Goal: Navigation & Orientation: Find specific page/section

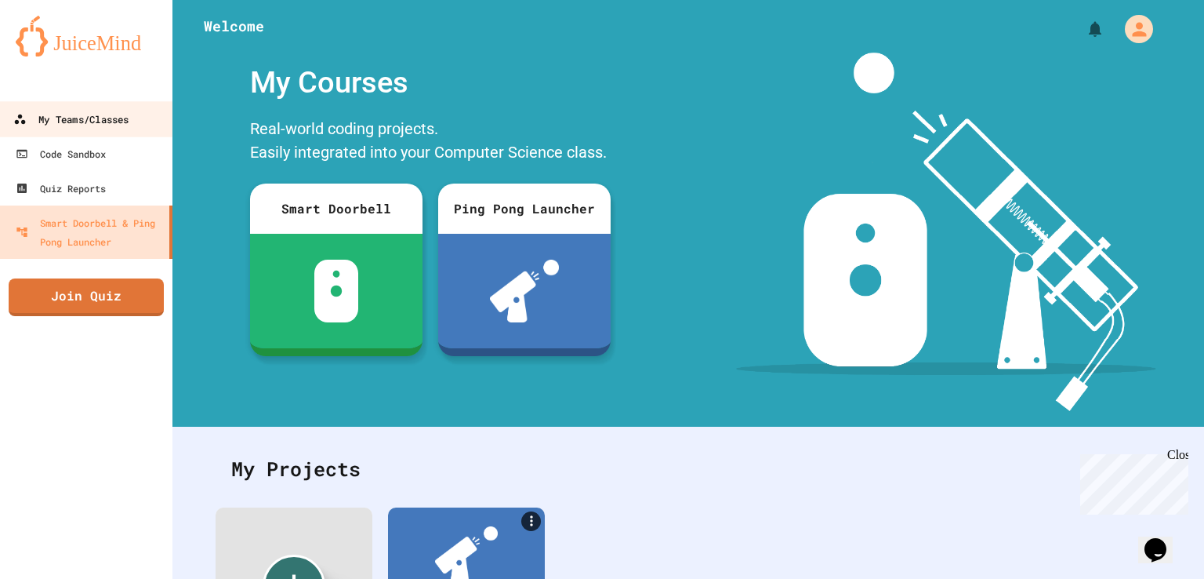
click at [104, 122] on div "My Teams/Classes" at bounding box center [70, 120] width 115 height 20
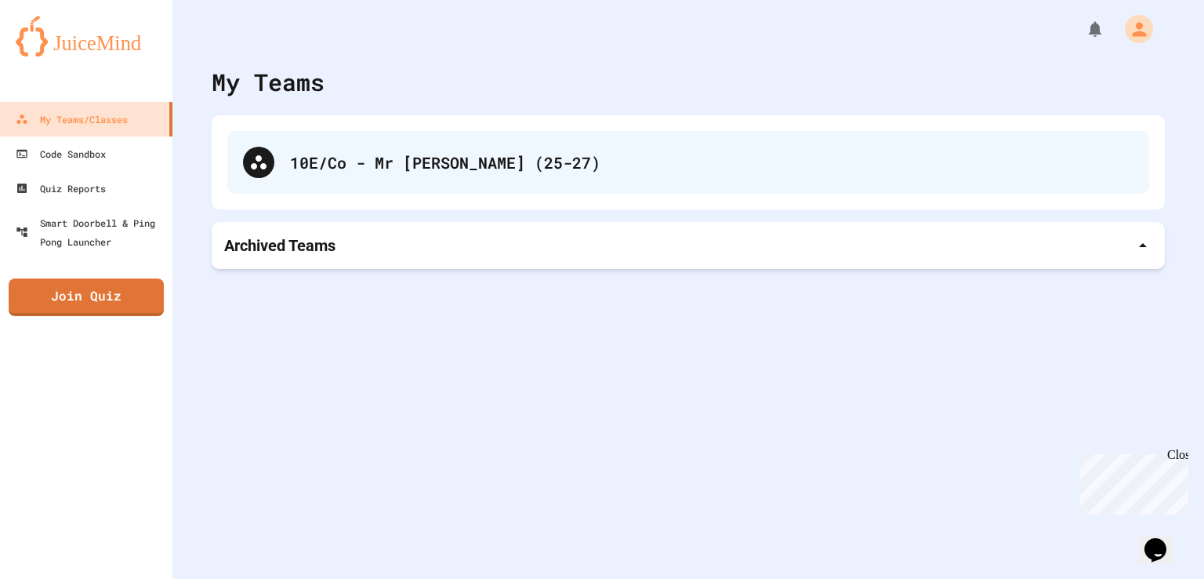
click at [363, 178] on div "10E/Co - Mr [PERSON_NAME] (25-27)" at bounding box center [688, 162] width 922 height 63
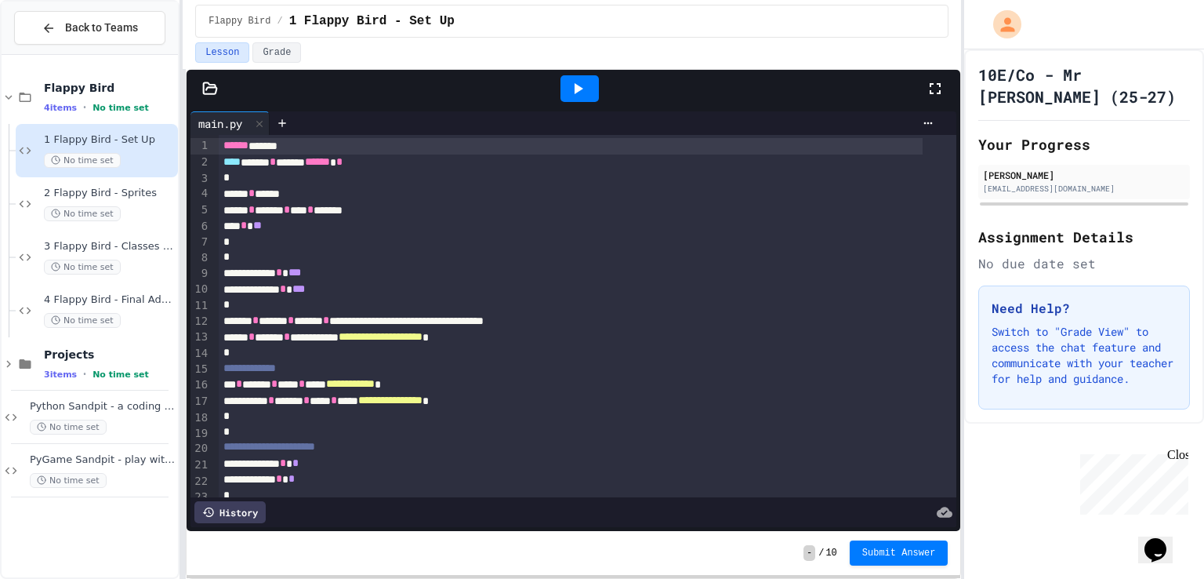
click at [579, 82] on icon at bounding box center [577, 88] width 19 height 19
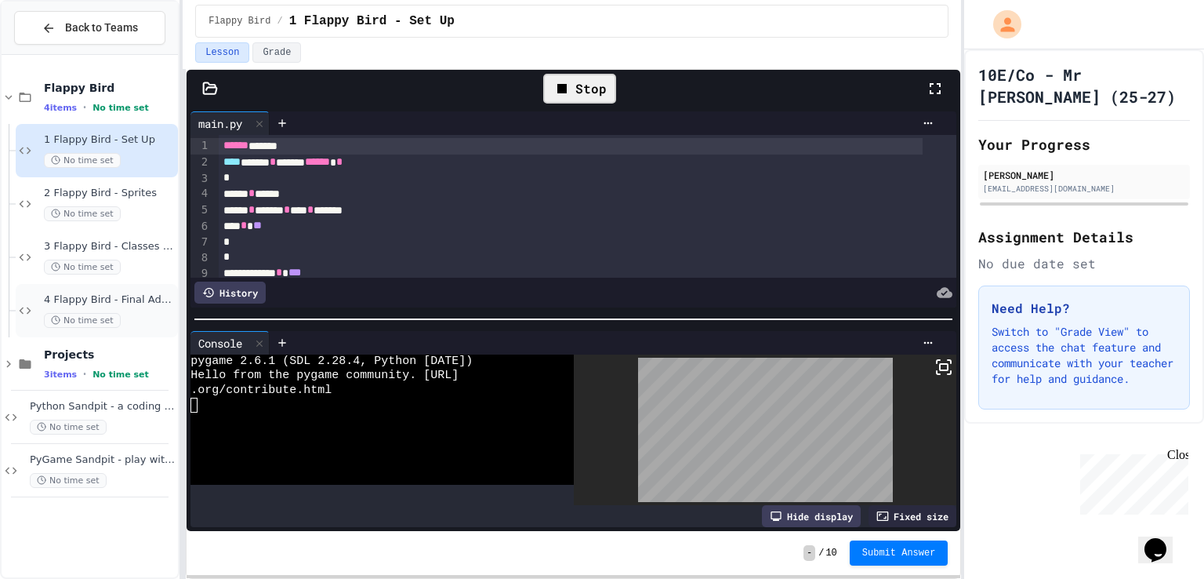
click at [132, 300] on span "4 Flappy Bird - Final Additions" at bounding box center [109, 299] width 131 height 13
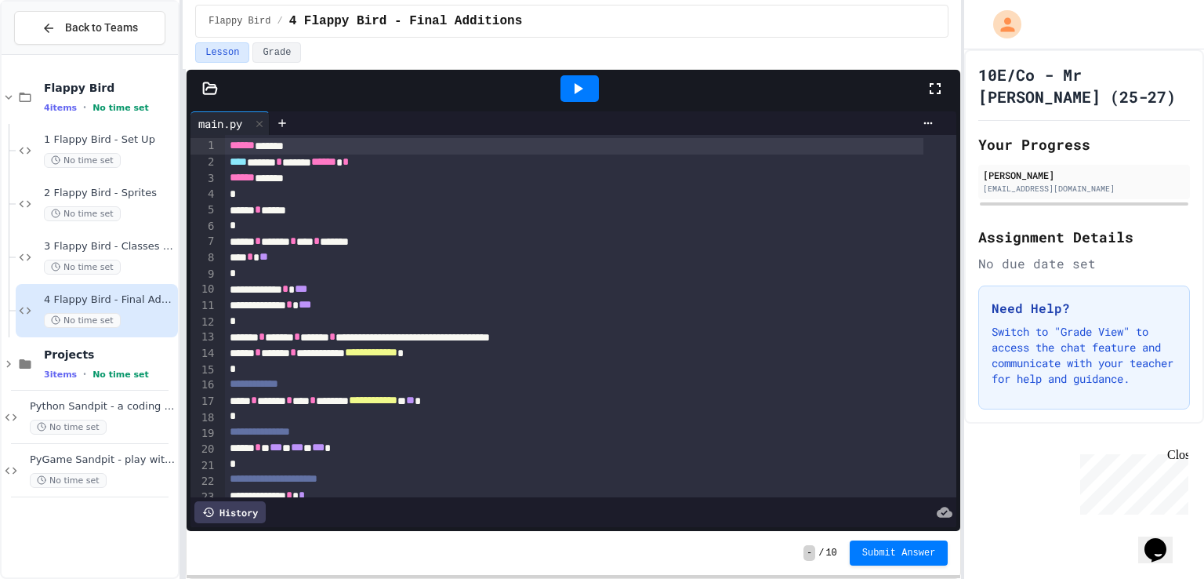
click at [568, 89] on icon at bounding box center [577, 88] width 19 height 19
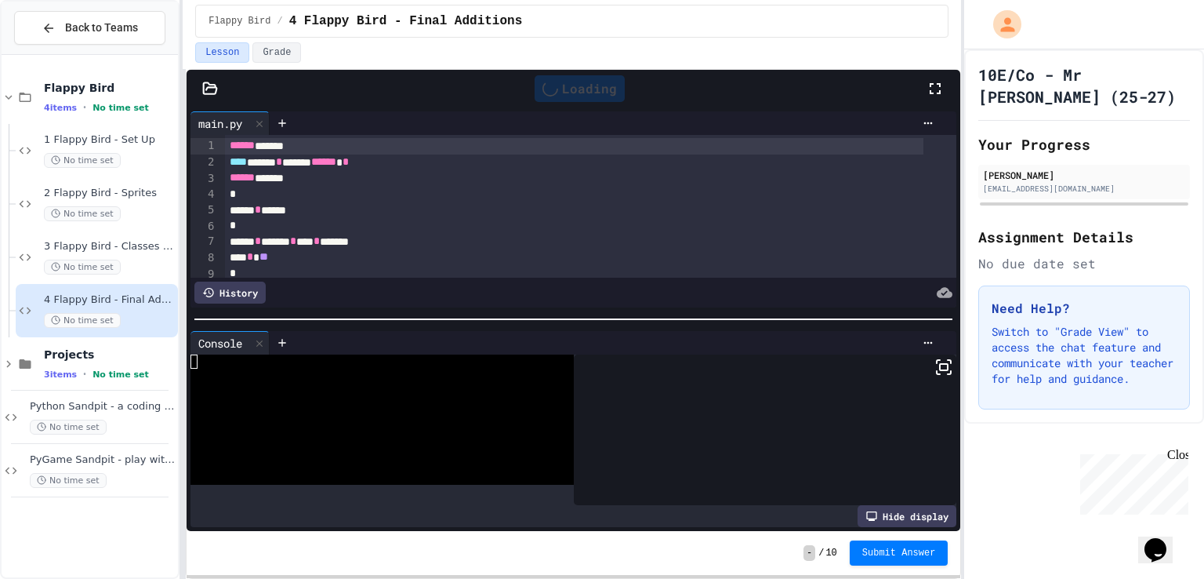
click at [943, 92] on icon at bounding box center [935, 88] width 19 height 19
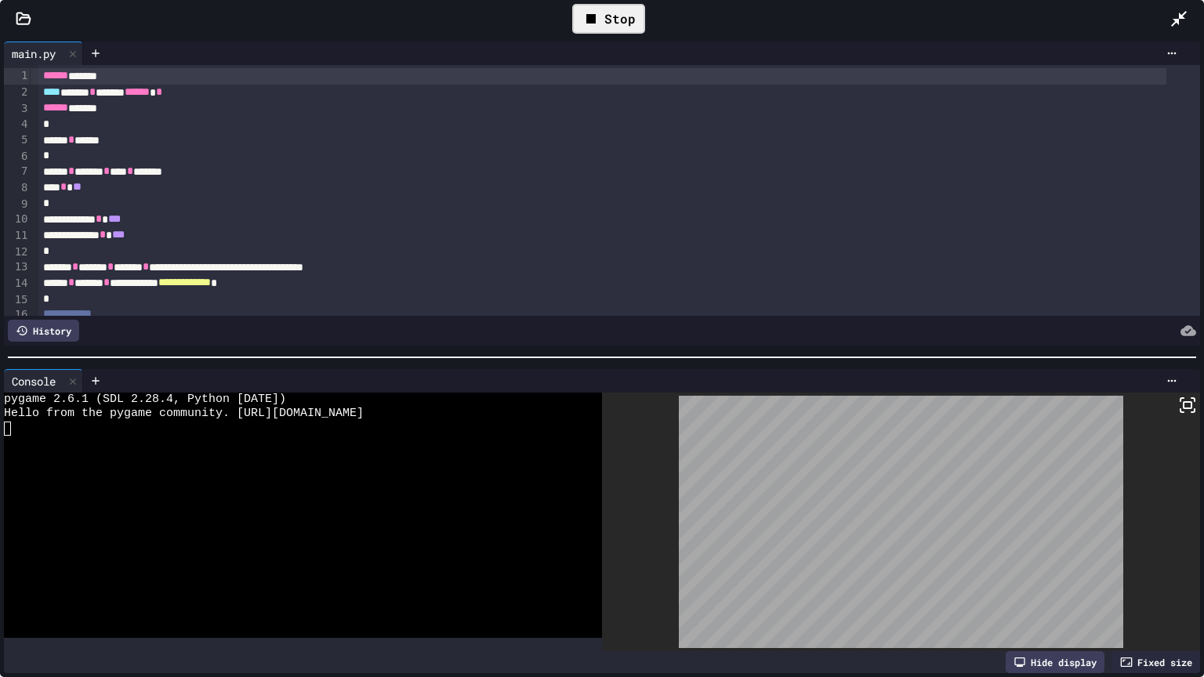
click at [1165, 397] on div at bounding box center [901, 522] width 598 height 259
click at [1184, 402] on rect at bounding box center [1188, 405] width 8 height 6
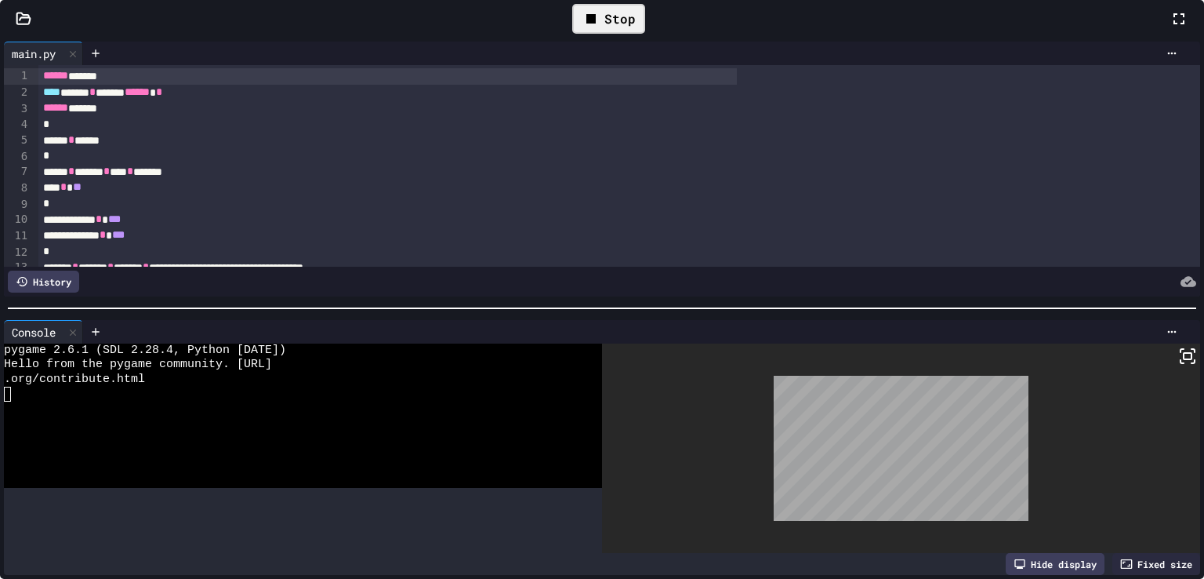
click at [721, 427] on div at bounding box center [602, 289] width 1204 height 579
click at [580, 34] on div "Stop" at bounding box center [608, 19] width 73 height 30
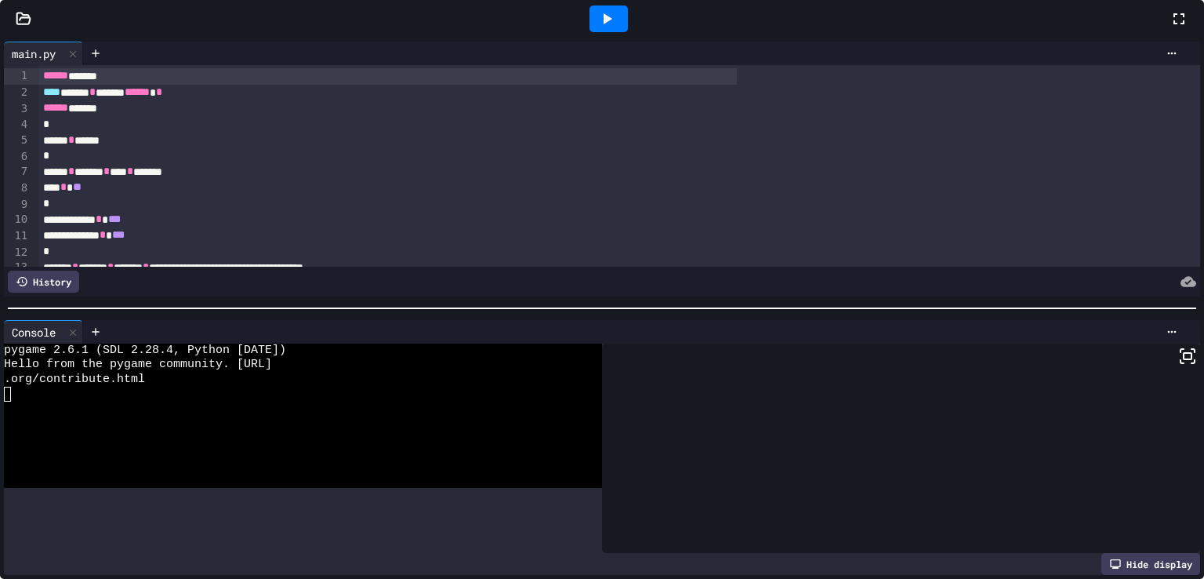
click at [604, 24] on icon at bounding box center [608, 18] width 9 height 11
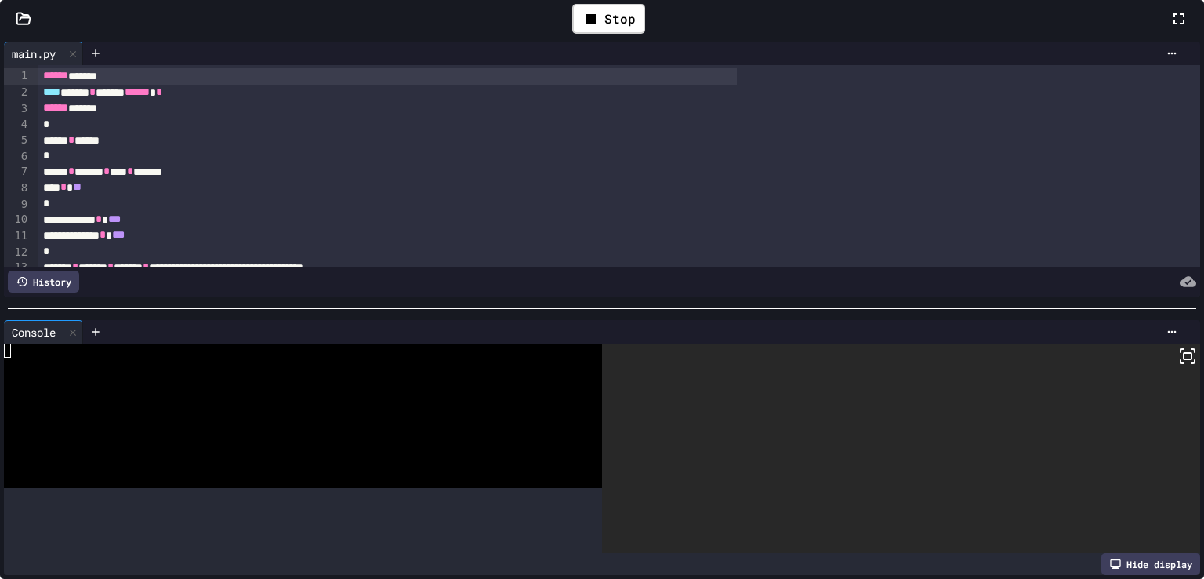
click at [1179, 354] on icon at bounding box center [1188, 356] width 19 height 19
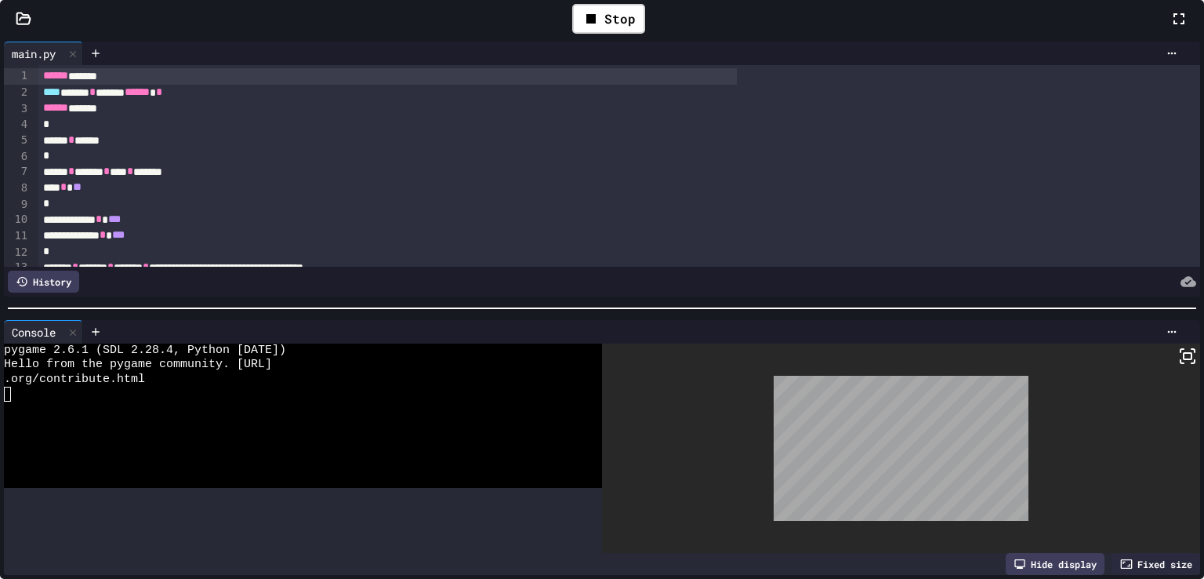
click at [603, 94] on div at bounding box center [602, 289] width 1204 height 579
click at [597, 34] on div "Stop" at bounding box center [608, 19] width 73 height 30
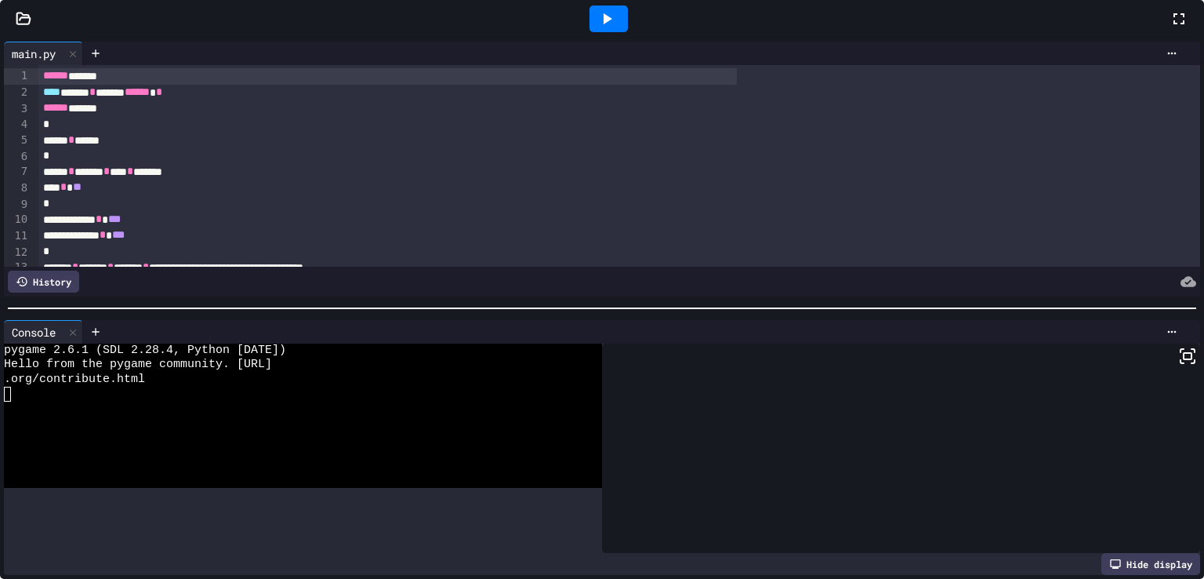
click at [598, 28] on icon at bounding box center [607, 18] width 19 height 19
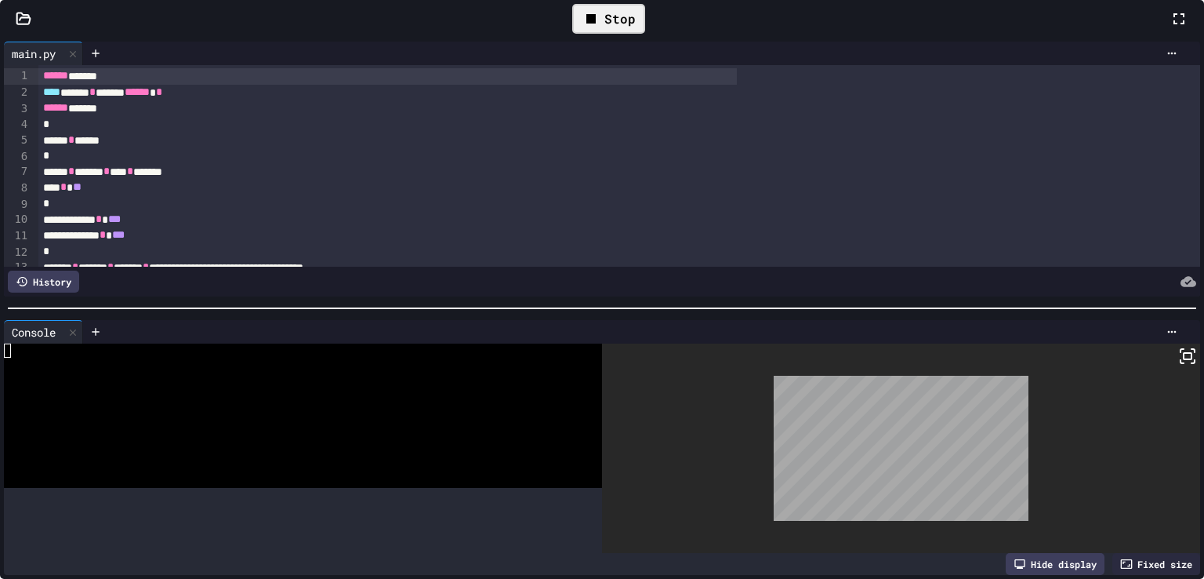
click at [1179, 360] on icon at bounding box center [1188, 356] width 19 height 19
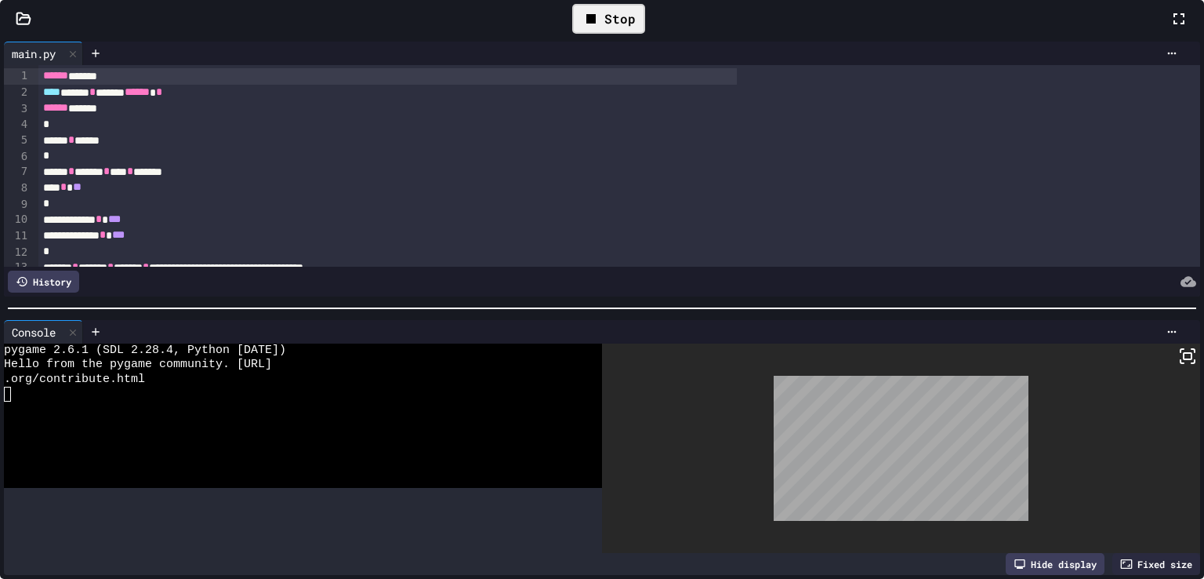
click at [568, 97] on div at bounding box center [602, 289] width 1204 height 579
click at [582, 28] on icon at bounding box center [591, 18] width 19 height 19
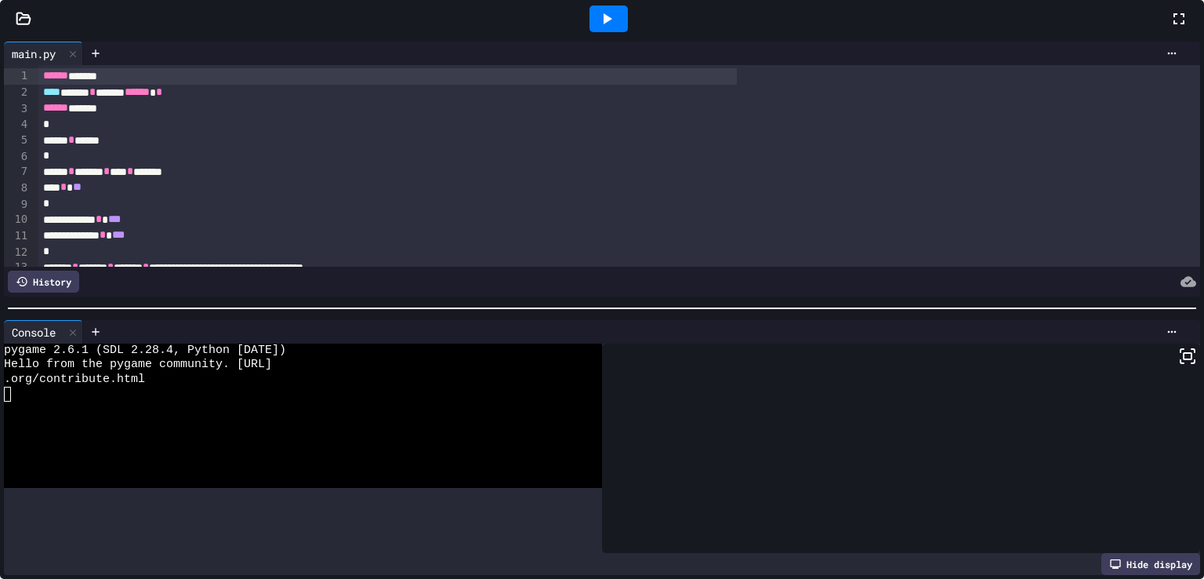
click at [598, 28] on icon at bounding box center [607, 18] width 19 height 19
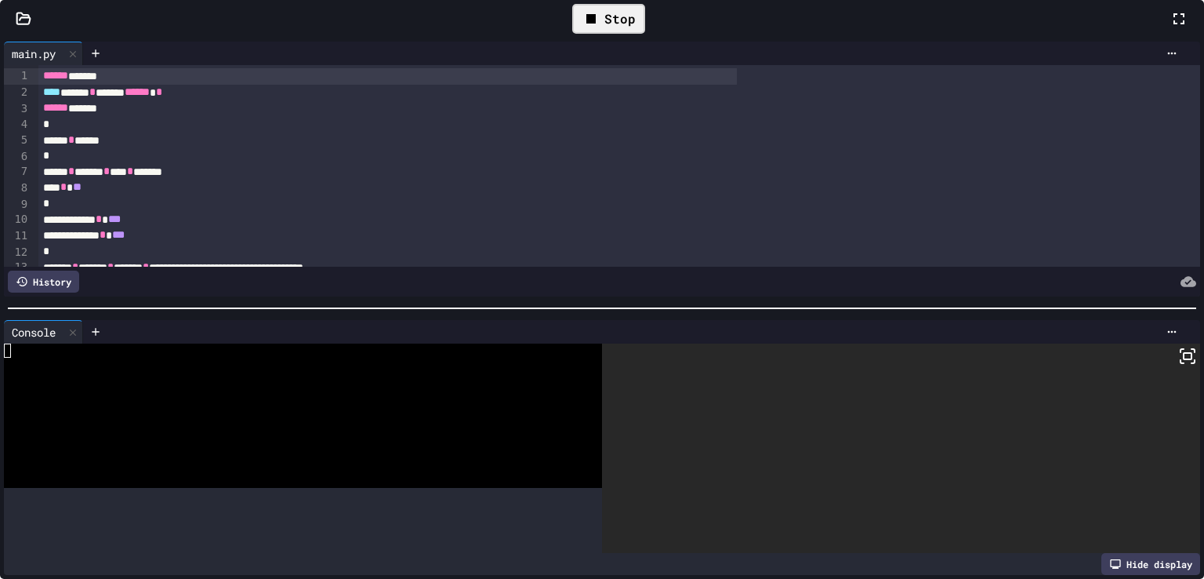
click at [1179, 358] on icon at bounding box center [1188, 356] width 19 height 19
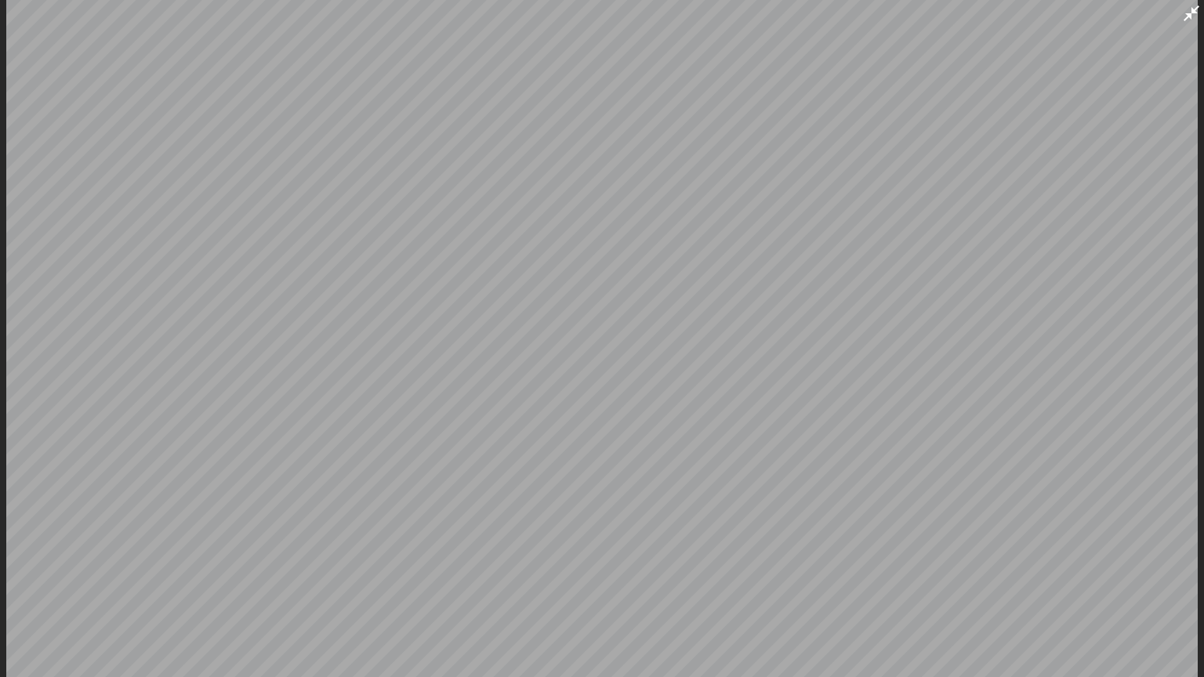
click at [1185, 17] on icon at bounding box center [1191, 13] width 19 height 19
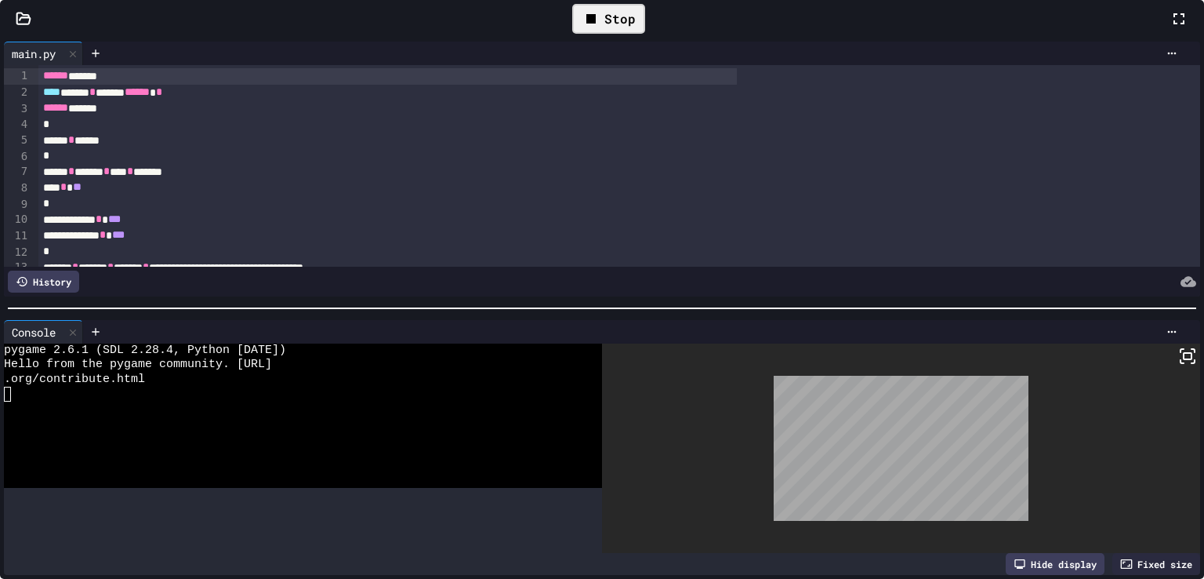
click at [582, 28] on icon at bounding box center [591, 18] width 19 height 19
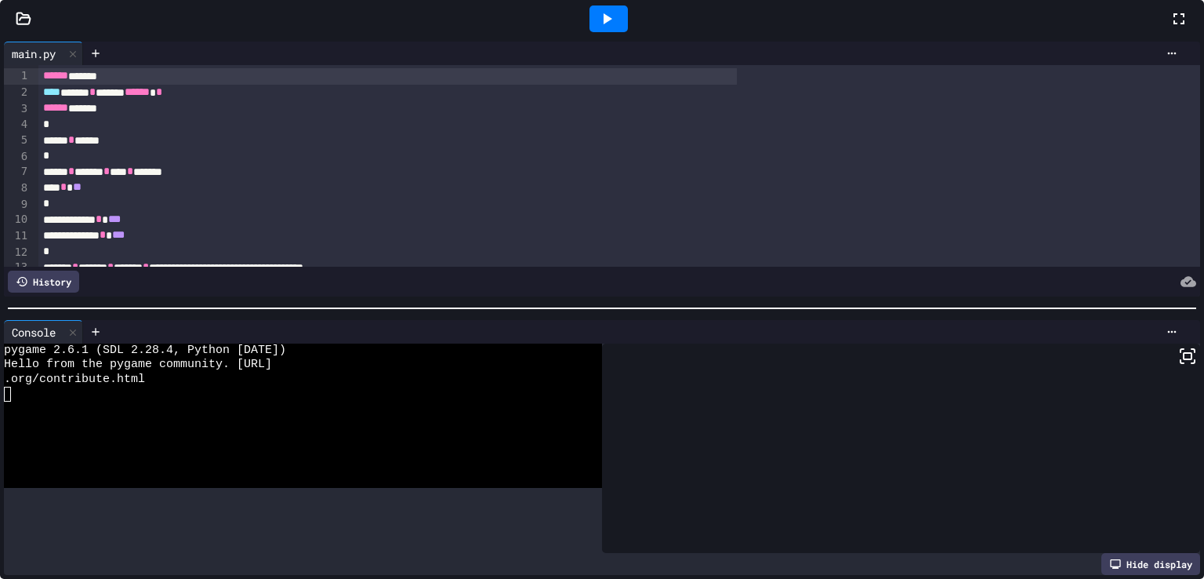
click at [590, 32] on div at bounding box center [609, 18] width 38 height 27
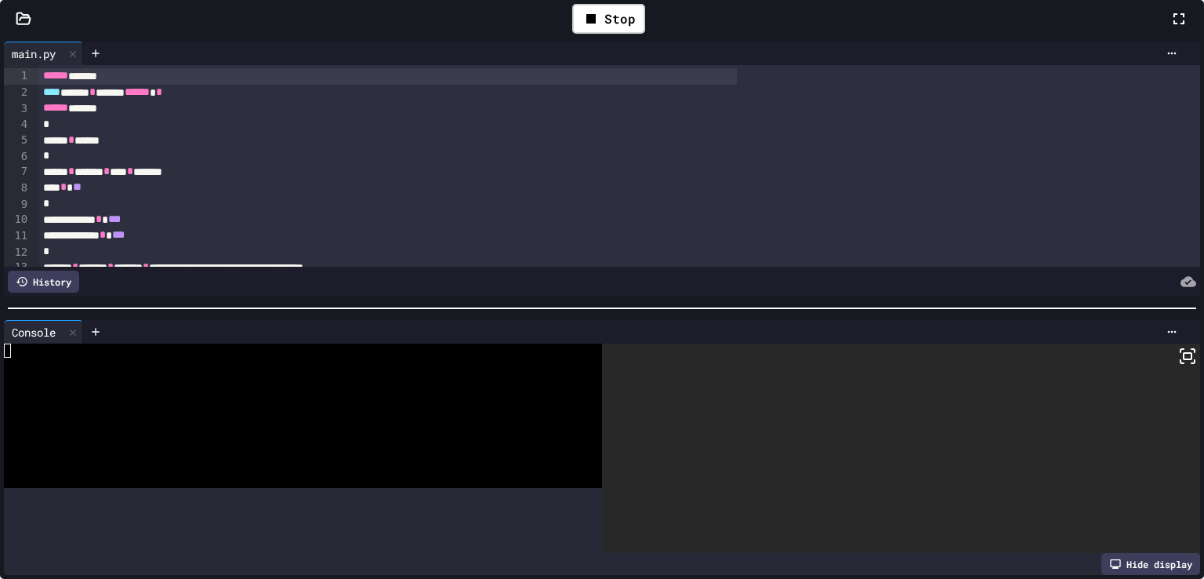
click at [1170, 28] on icon at bounding box center [1179, 18] width 19 height 19
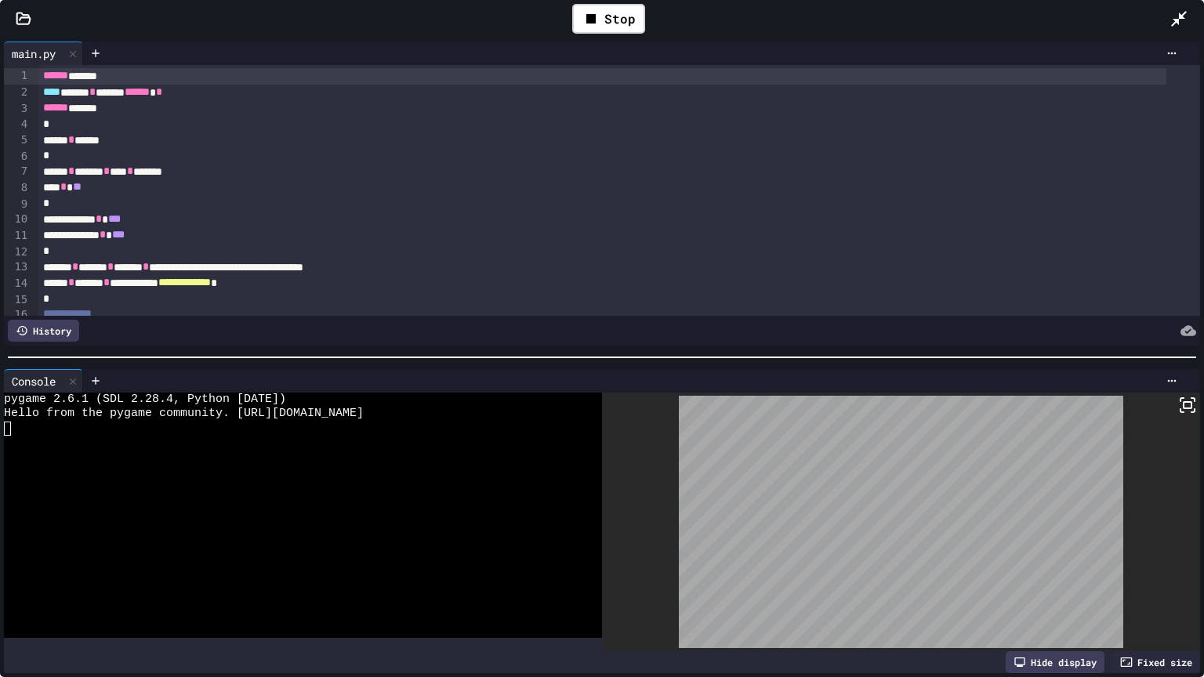
click at [1179, 404] on icon at bounding box center [1188, 405] width 19 height 19
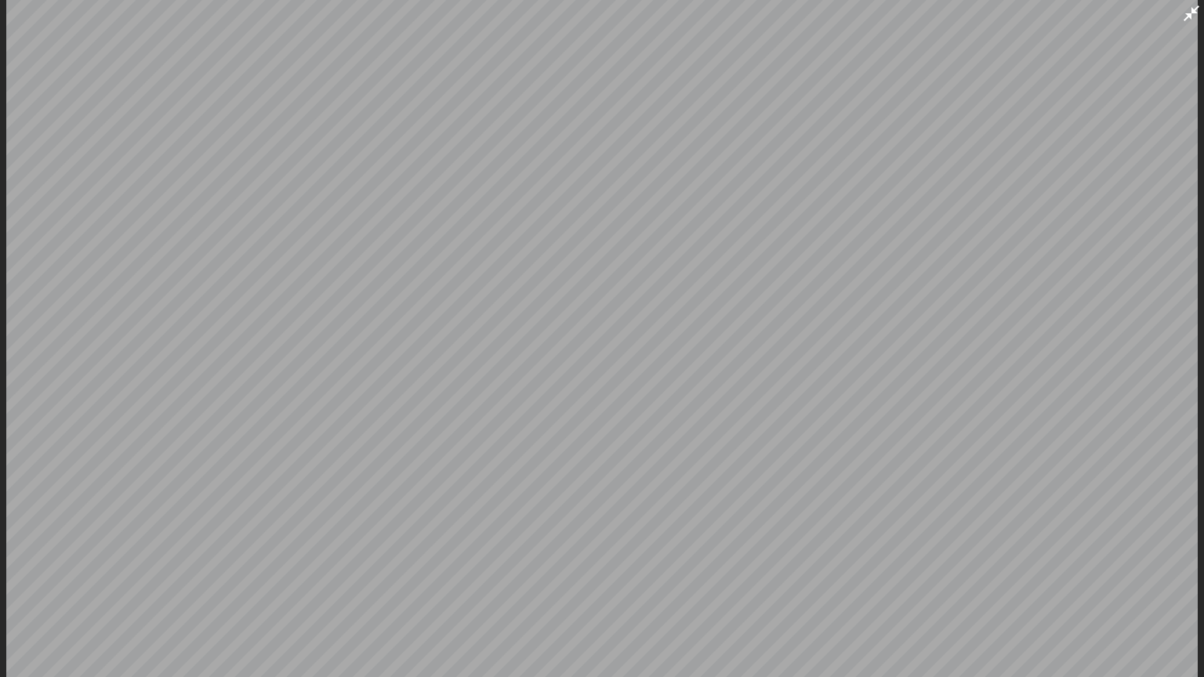
click at [1195, 5] on icon at bounding box center [1191, 13] width 19 height 19
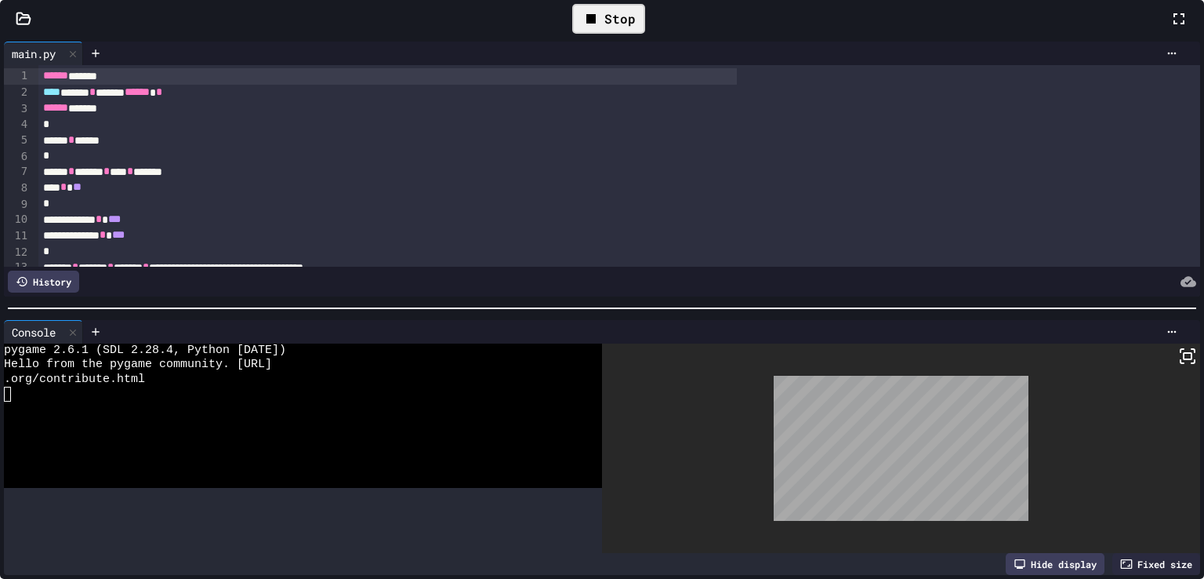
click at [585, 34] on div "Stop" at bounding box center [608, 19] width 73 height 30
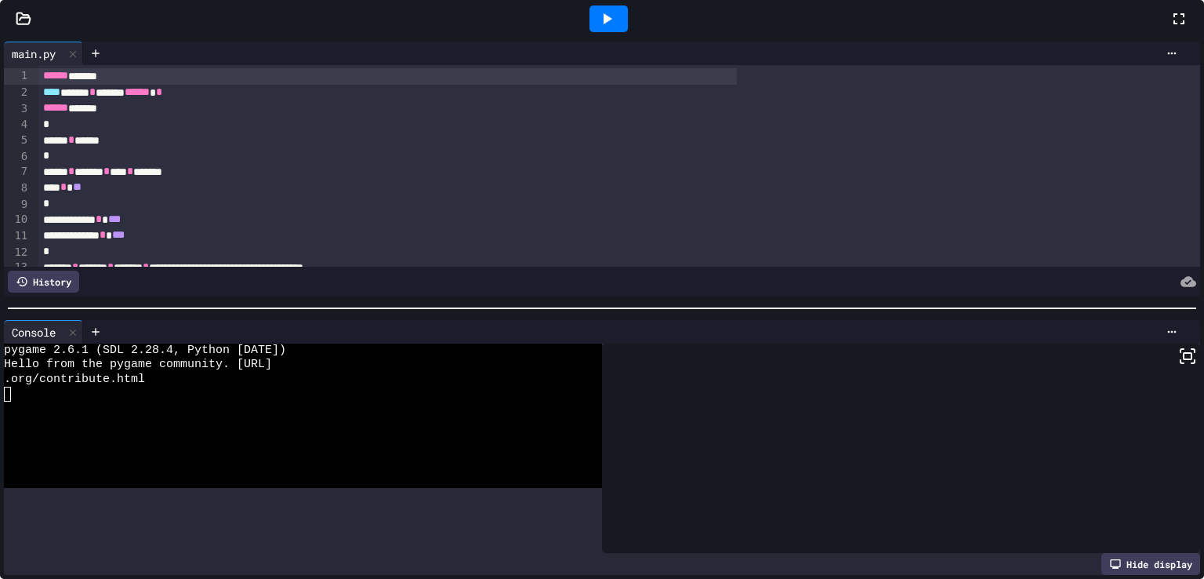
click at [598, 28] on icon at bounding box center [607, 18] width 19 height 19
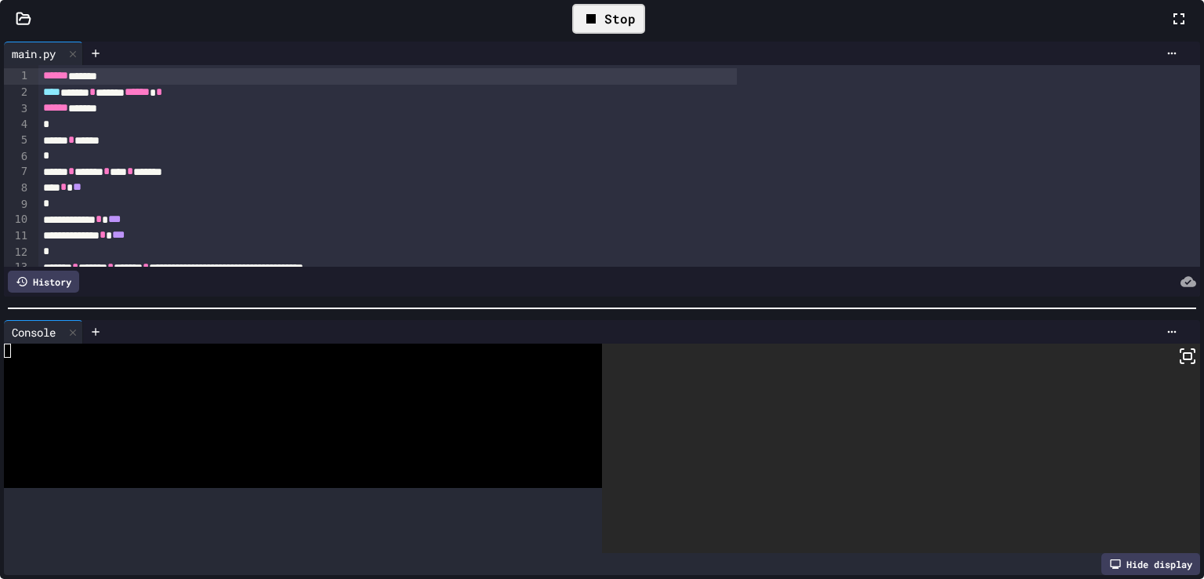
click at [1179, 364] on icon at bounding box center [1188, 356] width 19 height 19
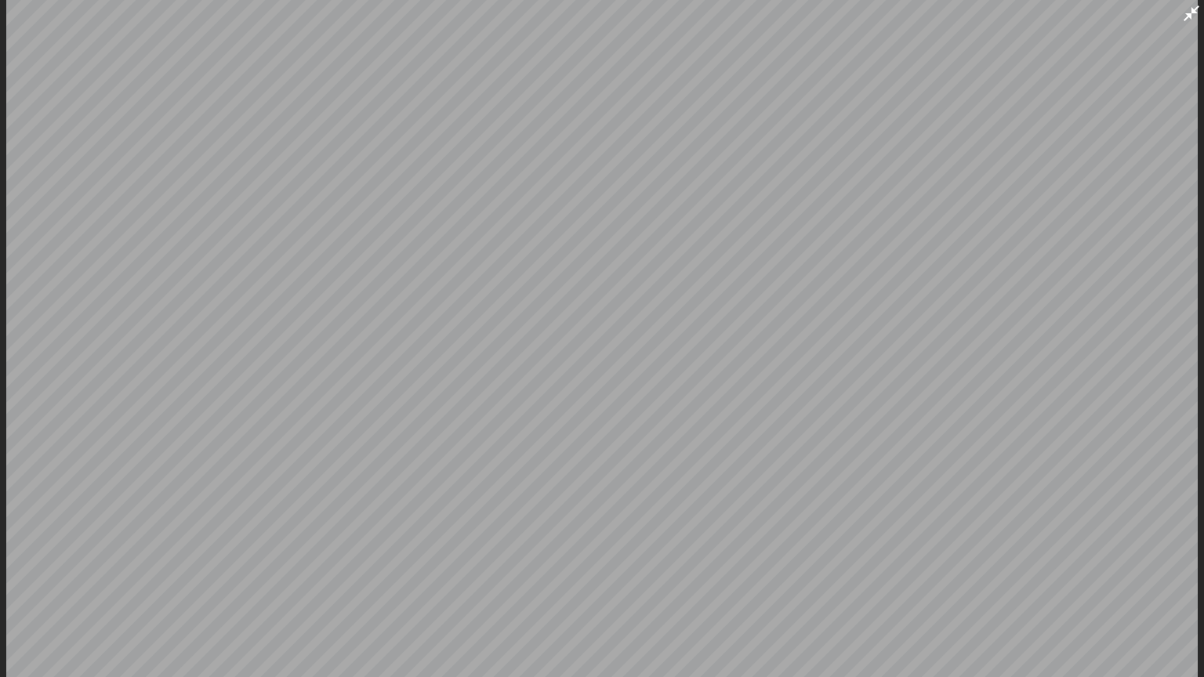
click at [1196, 13] on icon at bounding box center [1192, 13] width 16 height 16
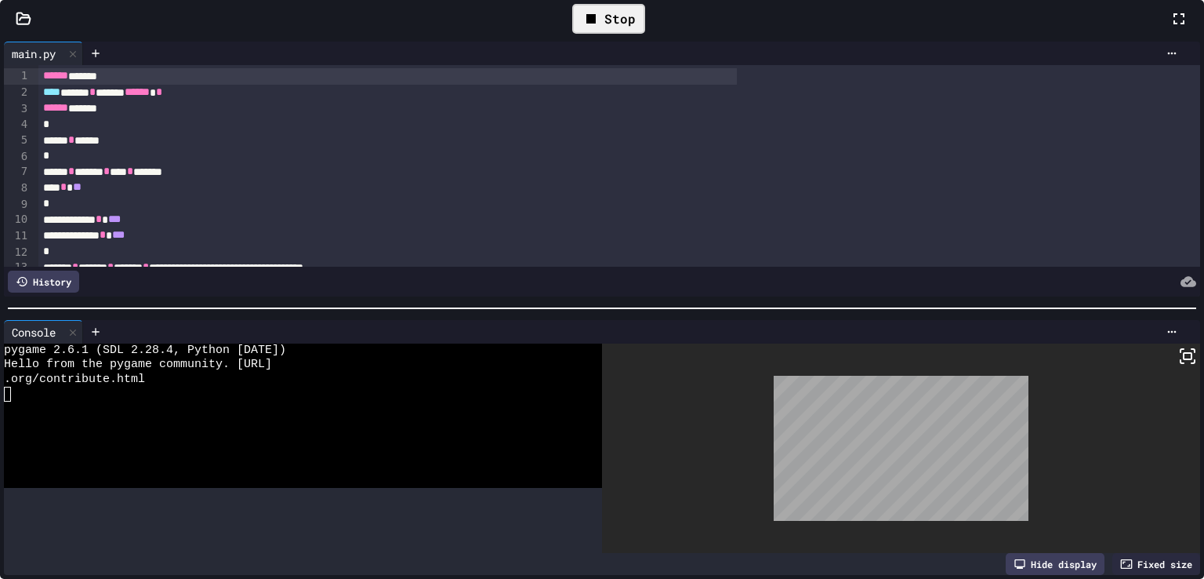
click at [580, 34] on div "Stop" at bounding box center [608, 19] width 73 height 30
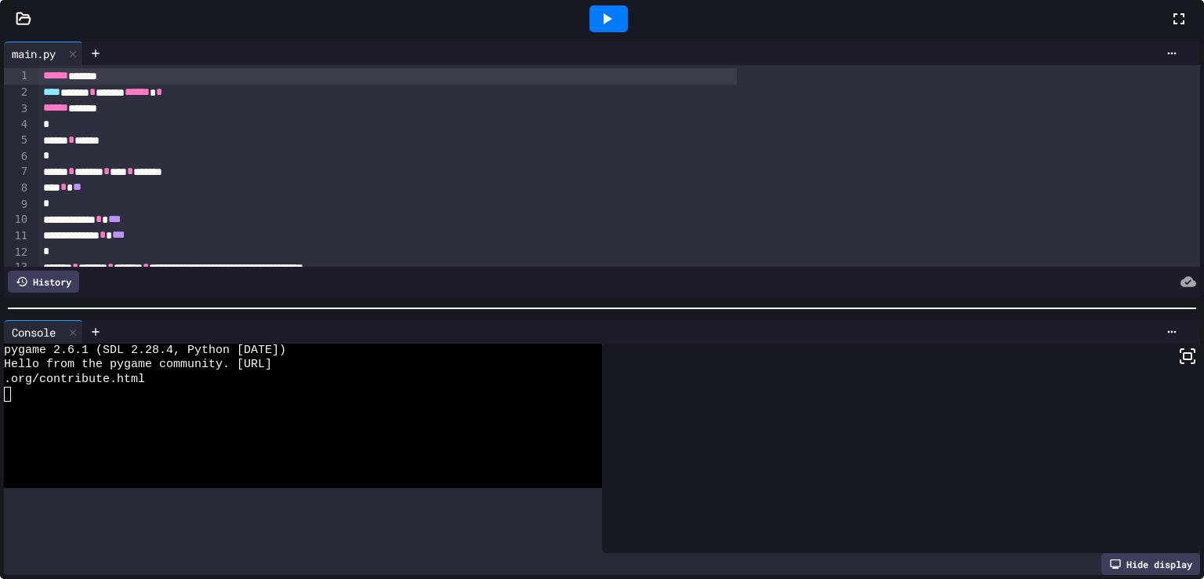
click at [590, 32] on div at bounding box center [609, 18] width 38 height 27
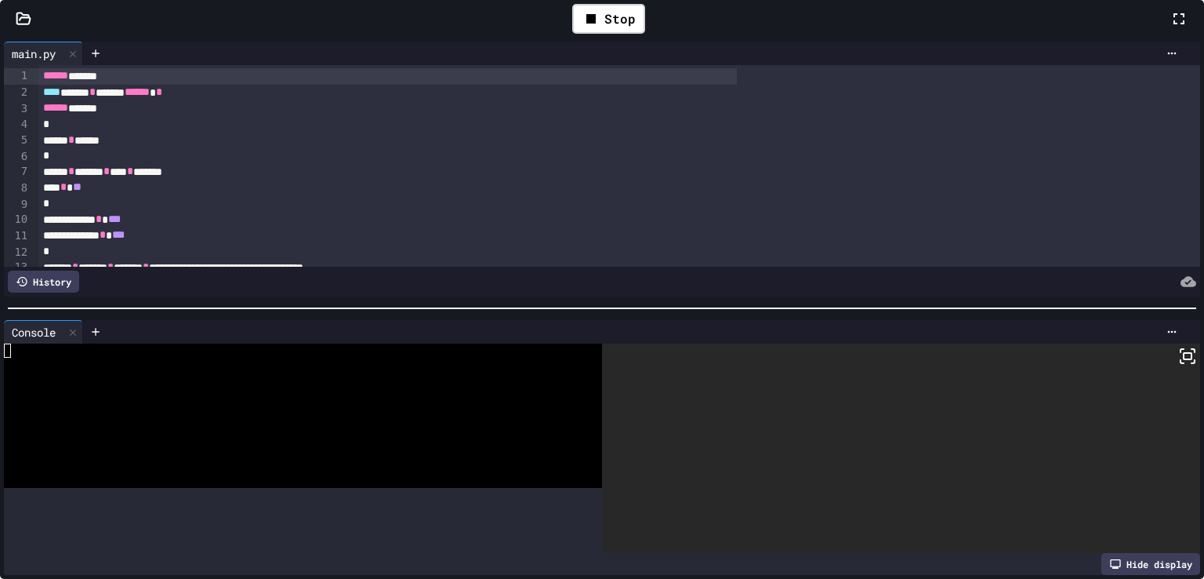
click at [1179, 361] on icon at bounding box center [1188, 356] width 19 height 19
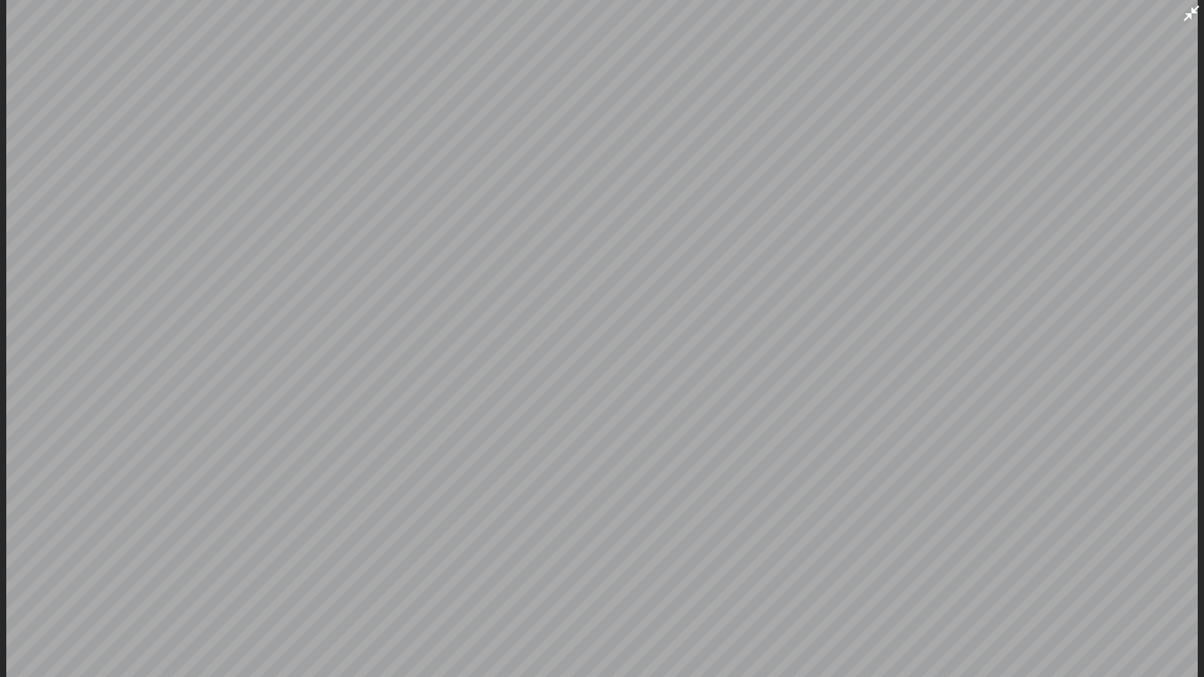
click at [1195, 3] on div at bounding box center [1191, 13] width 19 height 20
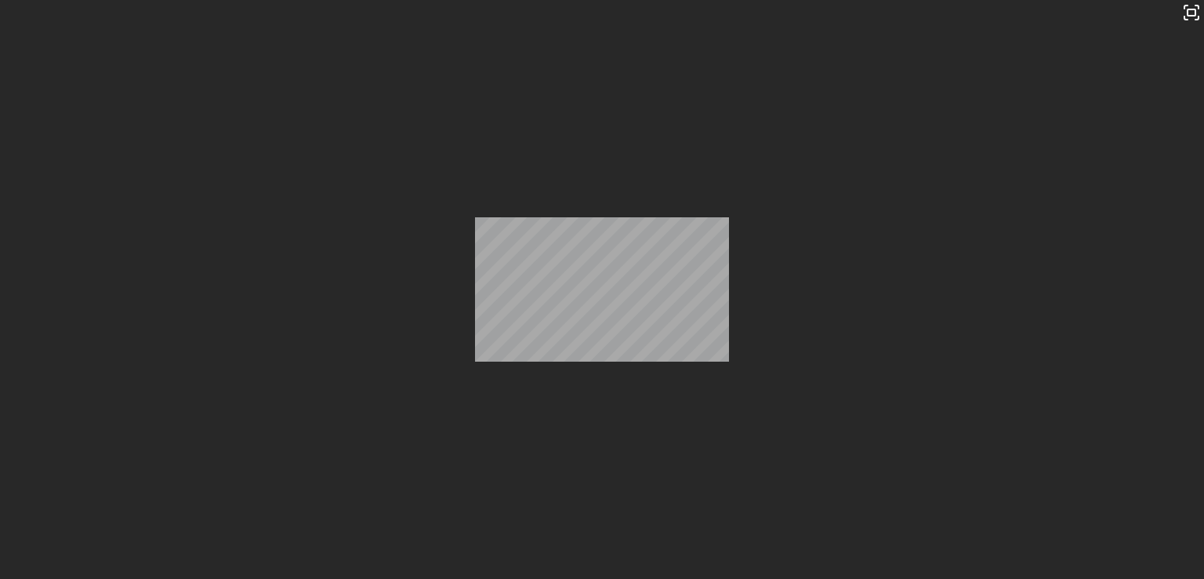
click at [572, 34] on div "Stop" at bounding box center [608, 19] width 73 height 30
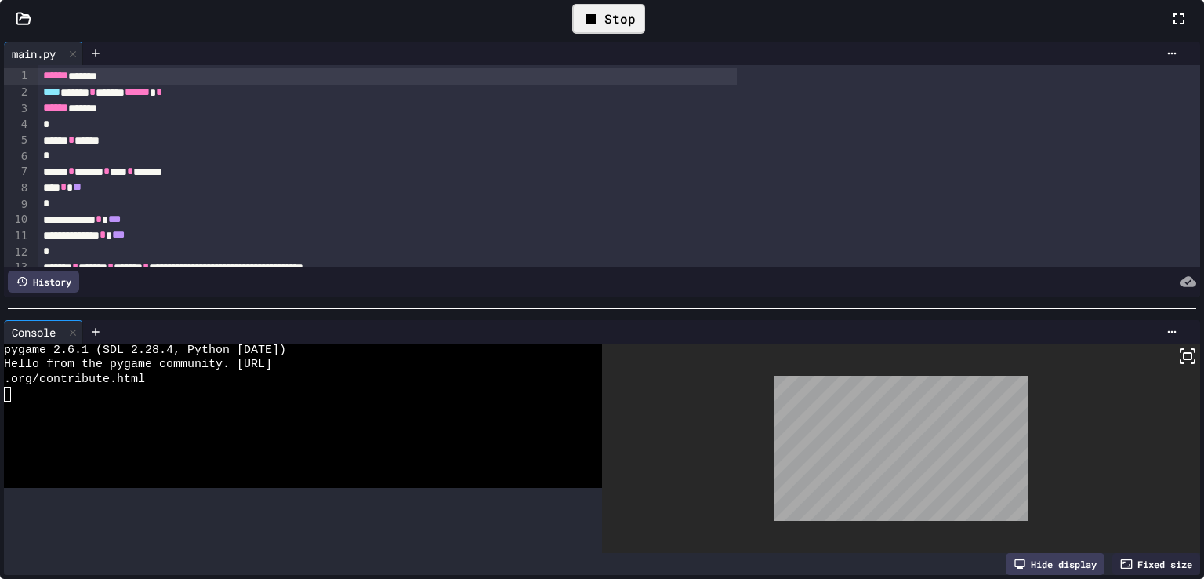
click at [573, 34] on div "Stop" at bounding box center [608, 19] width 73 height 30
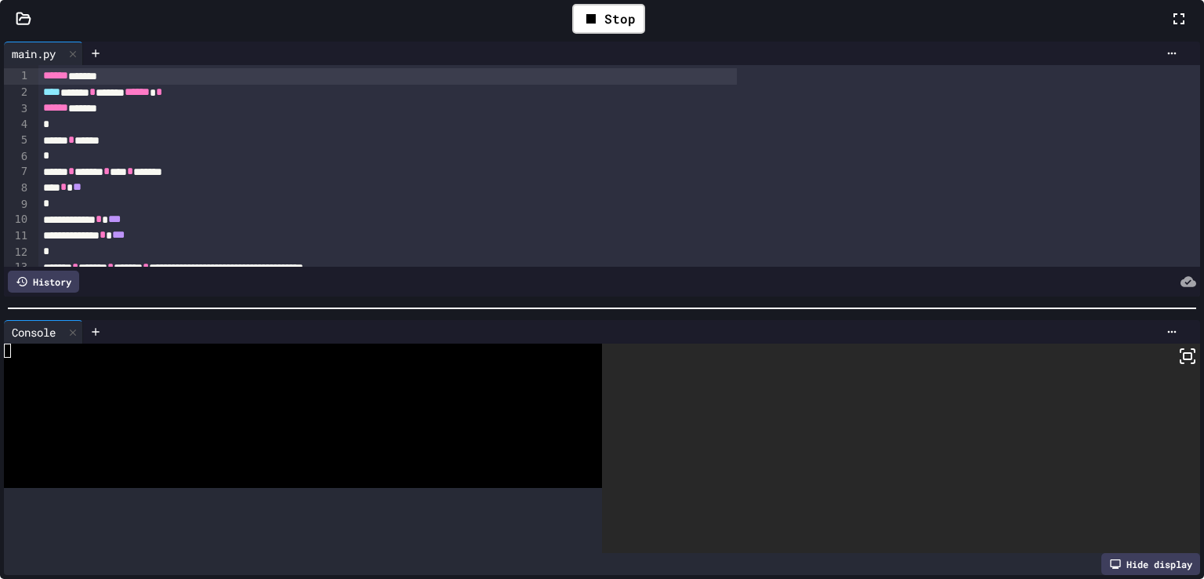
click at [1170, 28] on icon at bounding box center [1179, 18] width 19 height 19
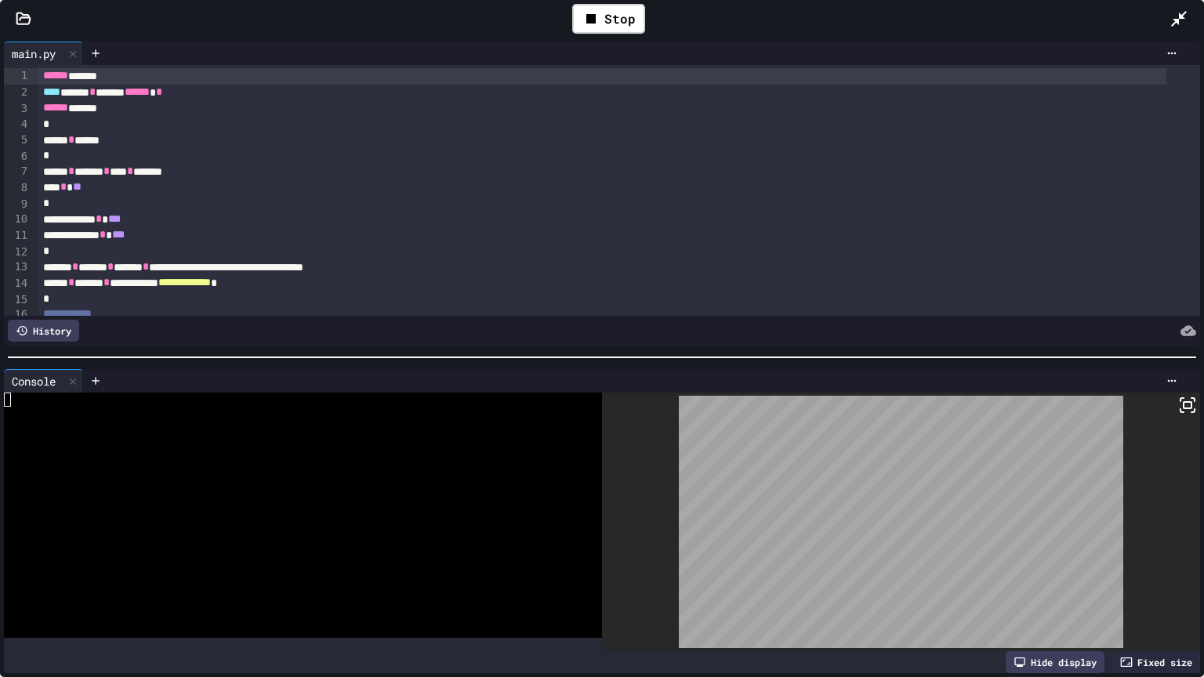
click at [1171, 16] on icon at bounding box center [1179, 18] width 19 height 19
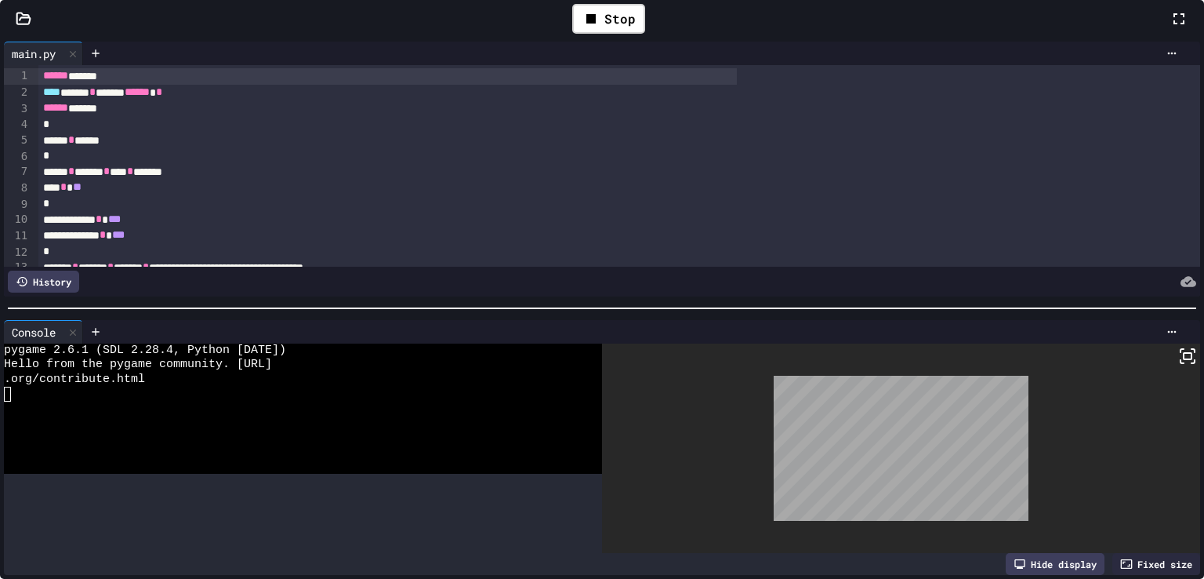
click at [1179, 361] on icon at bounding box center [1188, 356] width 19 height 19
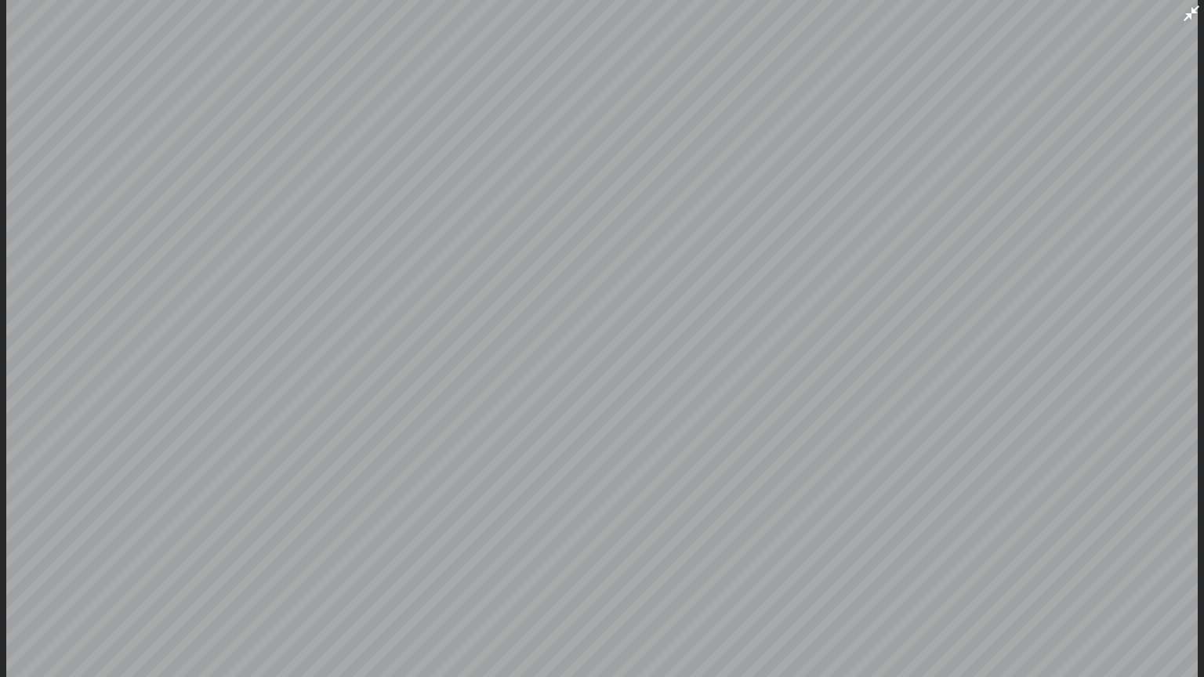
click at [1195, 7] on icon at bounding box center [1191, 13] width 19 height 19
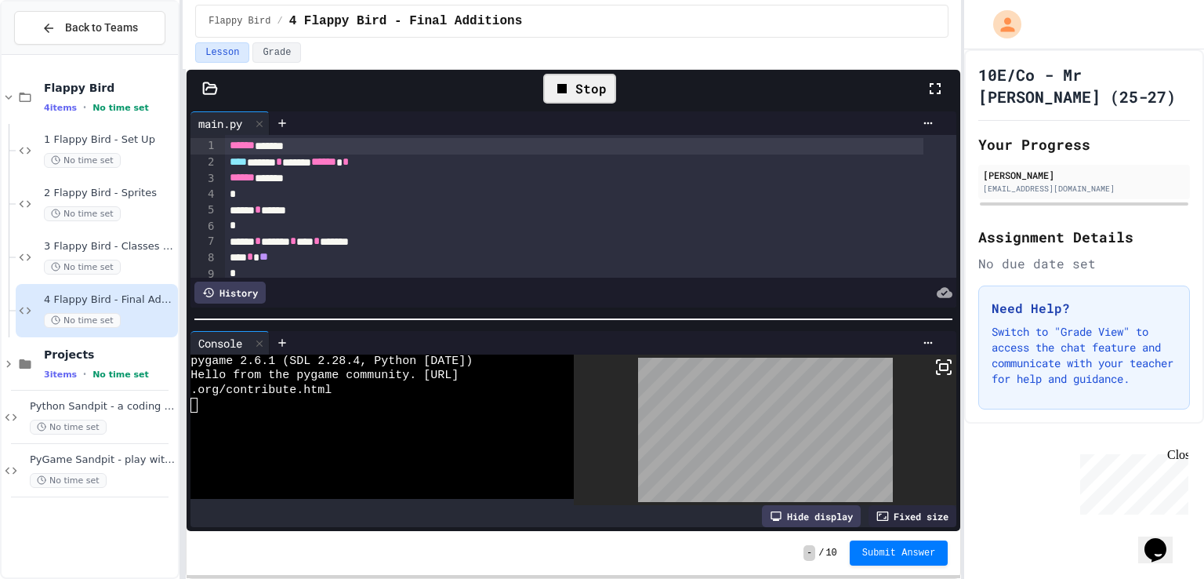
click at [590, 75] on div "Stop" at bounding box center [579, 89] width 73 height 30
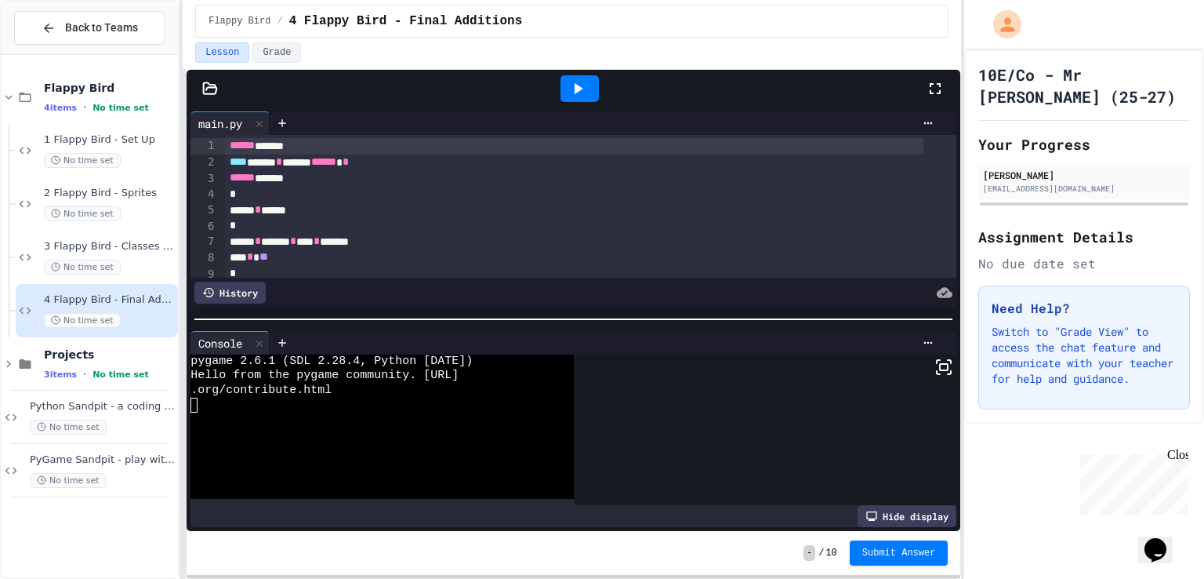
click at [577, 86] on icon at bounding box center [579, 88] width 9 height 11
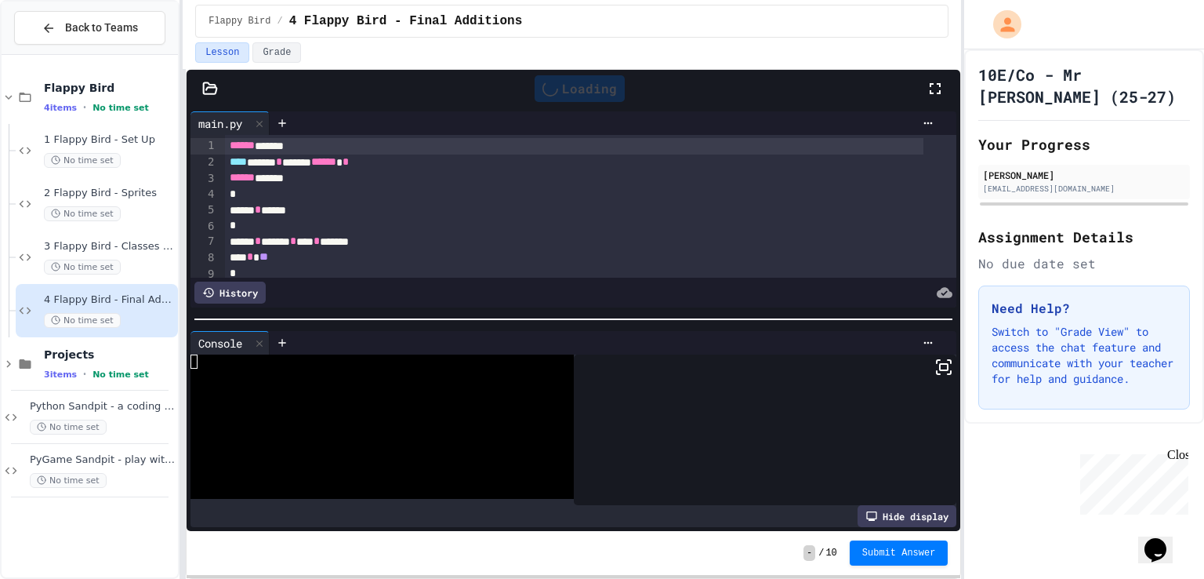
click at [930, 85] on icon at bounding box center [935, 88] width 19 height 19
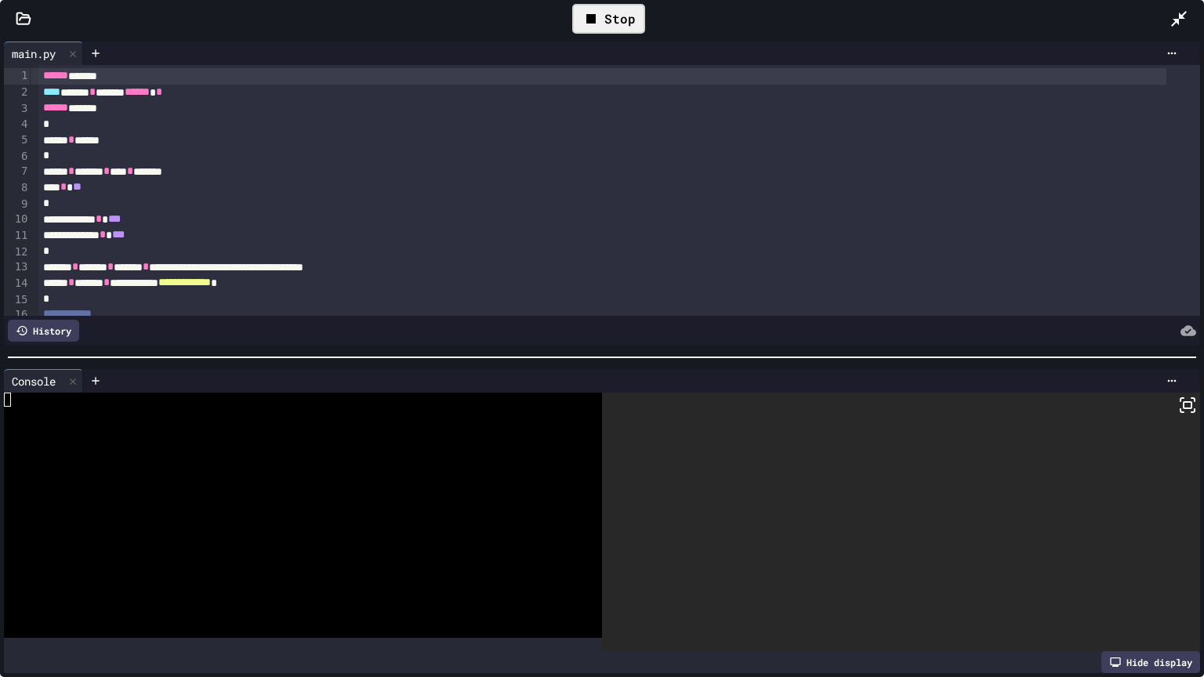
click at [1182, 408] on icon at bounding box center [1188, 405] width 19 height 19
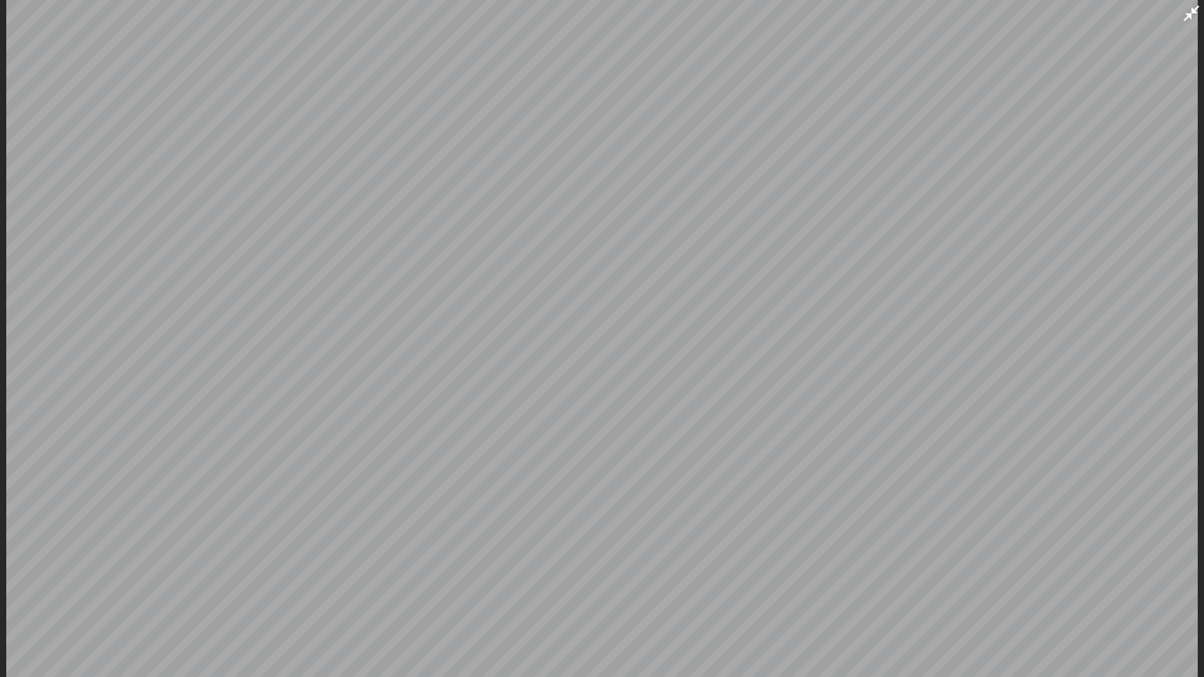
click at [1186, 17] on icon at bounding box center [1191, 13] width 19 height 19
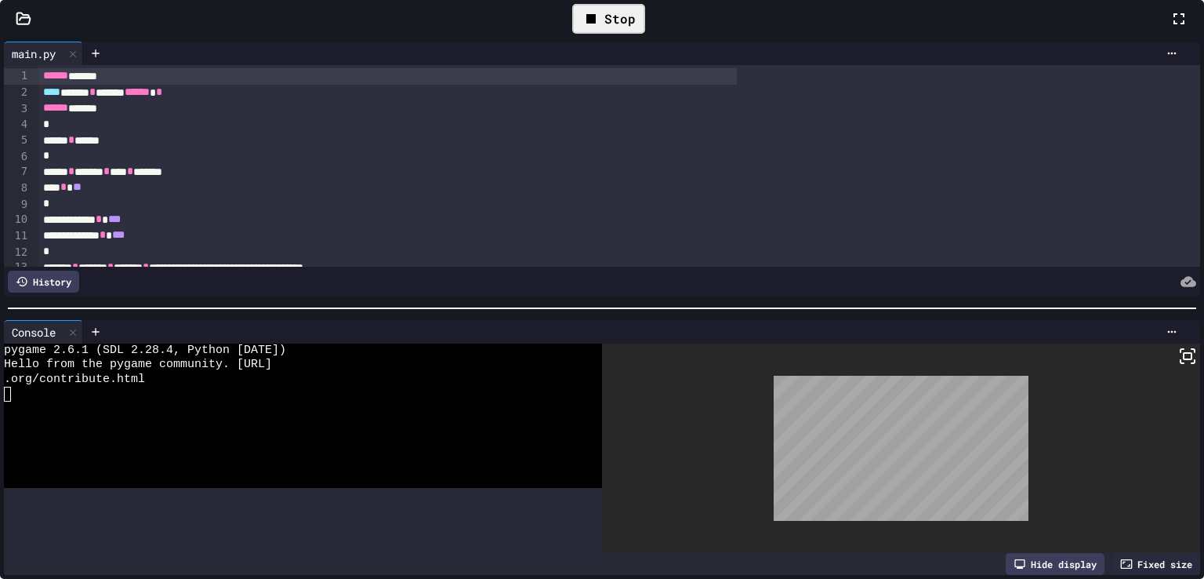
click at [572, 34] on div "Stop" at bounding box center [608, 19] width 73 height 30
click at [1179, 365] on icon at bounding box center [1188, 356] width 19 height 19
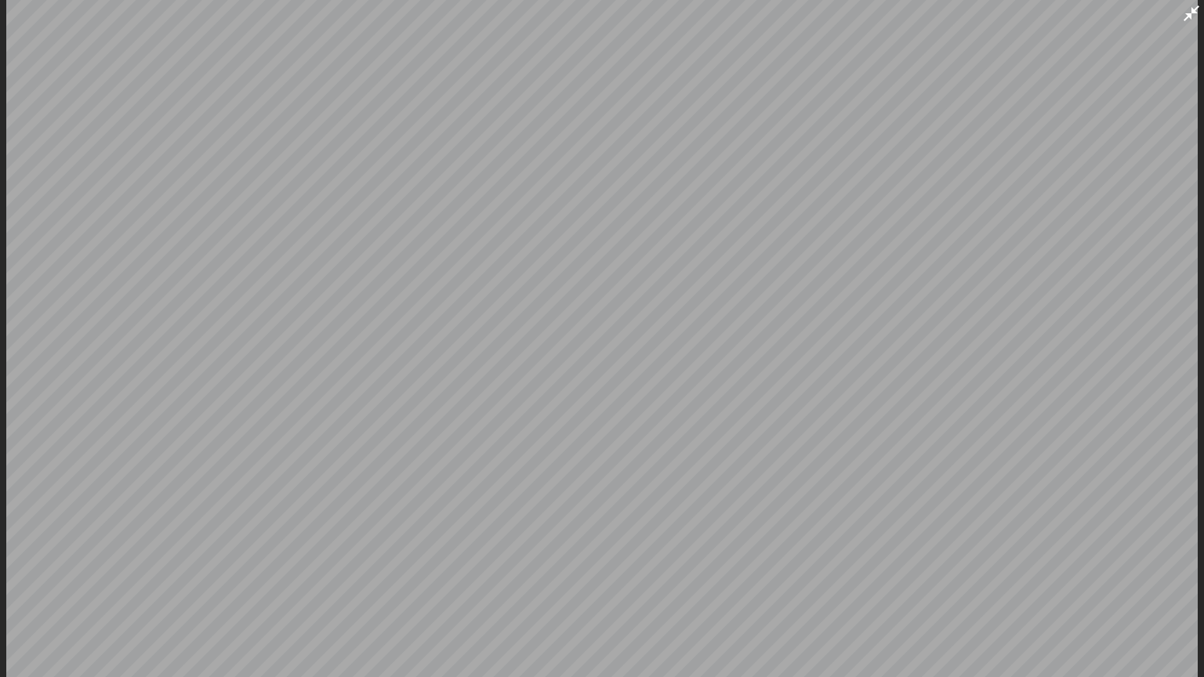
click at [1191, 6] on icon at bounding box center [1191, 13] width 19 height 19
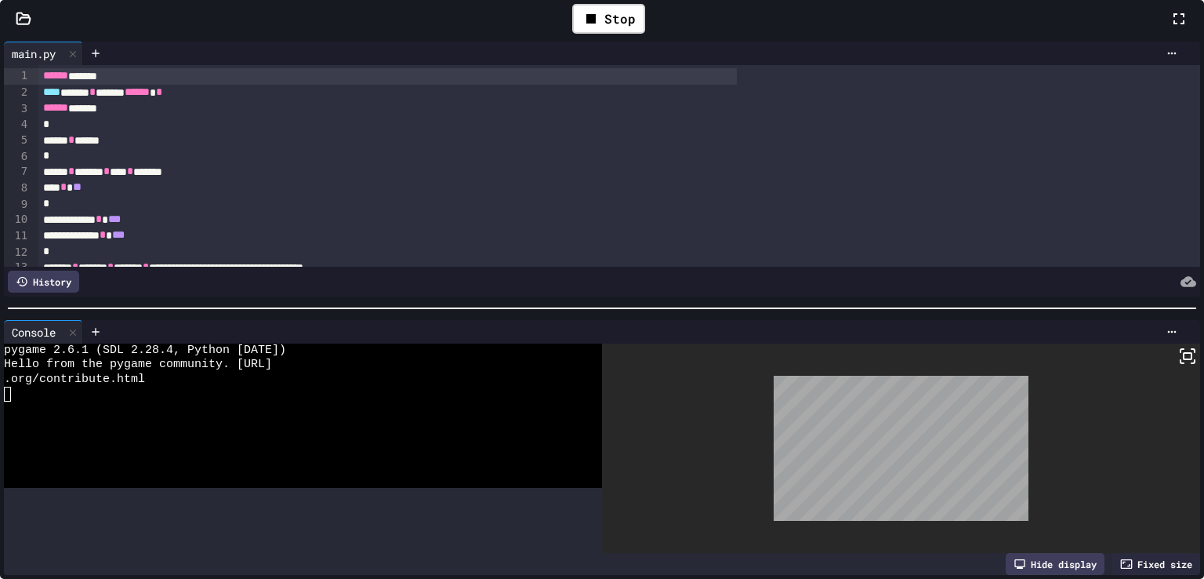
click at [140, 458] on span "PyGame Sandpit - play with PyGame" at bounding box center [102, 459] width 145 height 13
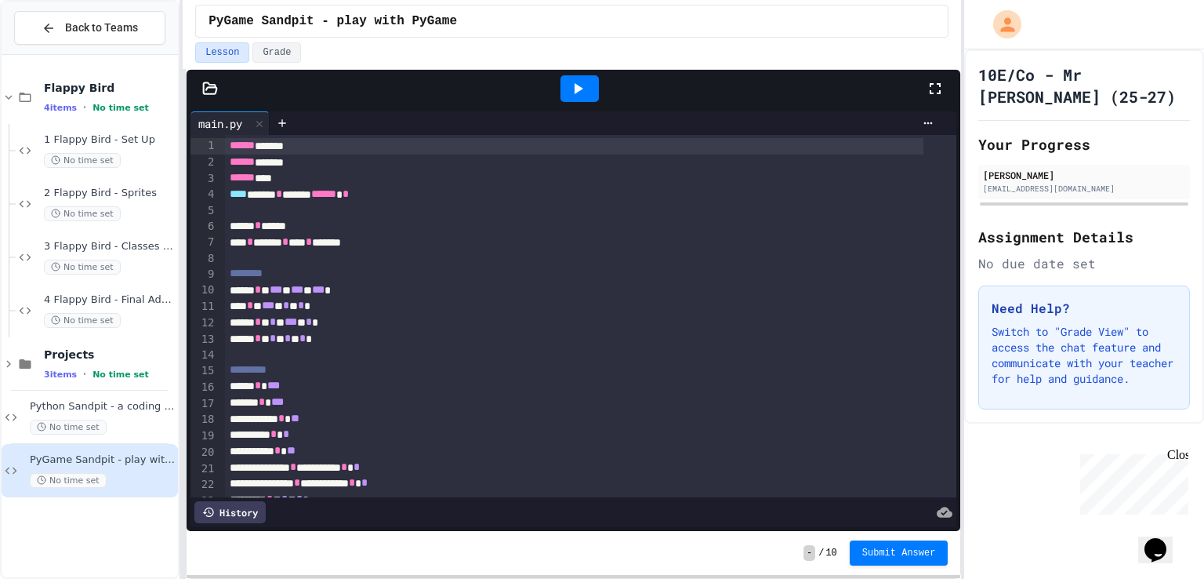
drag, startPoint x: 558, startPoint y: 83, endPoint x: 578, endPoint y: 89, distance: 21.1
click at [578, 89] on div at bounding box center [580, 88] width 54 height 42
click at [578, 89] on icon at bounding box center [579, 88] width 9 height 11
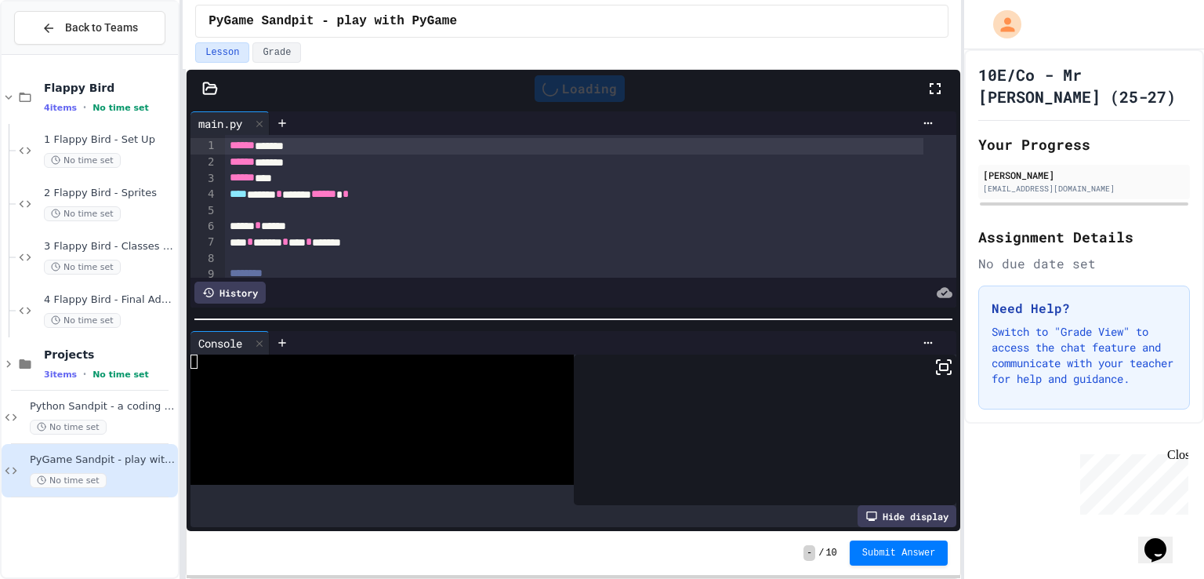
click at [932, 93] on icon at bounding box center [935, 88] width 19 height 19
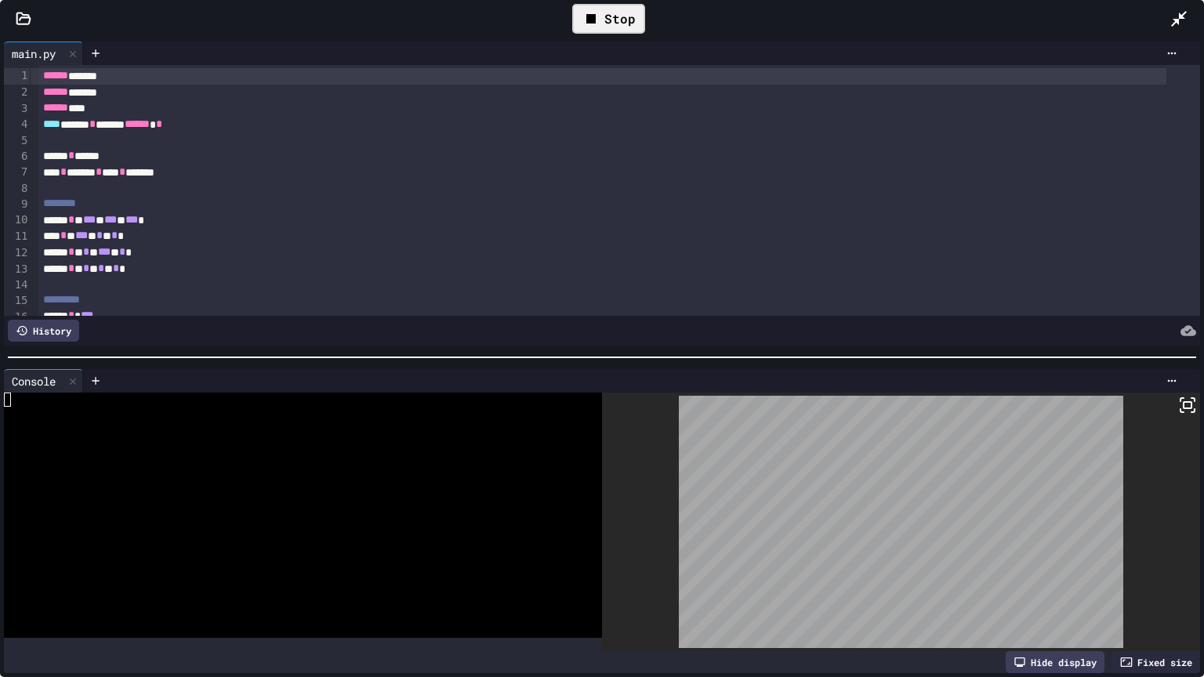
click at [1179, 398] on icon at bounding box center [1188, 405] width 19 height 19
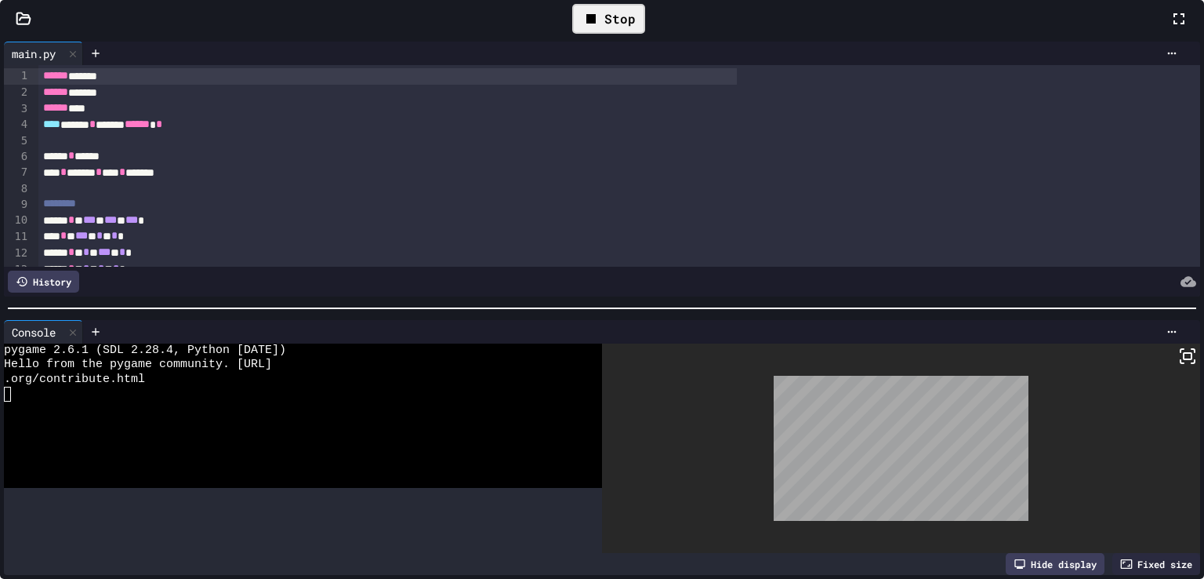
click at [591, 103] on div at bounding box center [602, 289] width 1204 height 579
click at [582, 34] on div "Stop" at bounding box center [608, 19] width 73 height 30
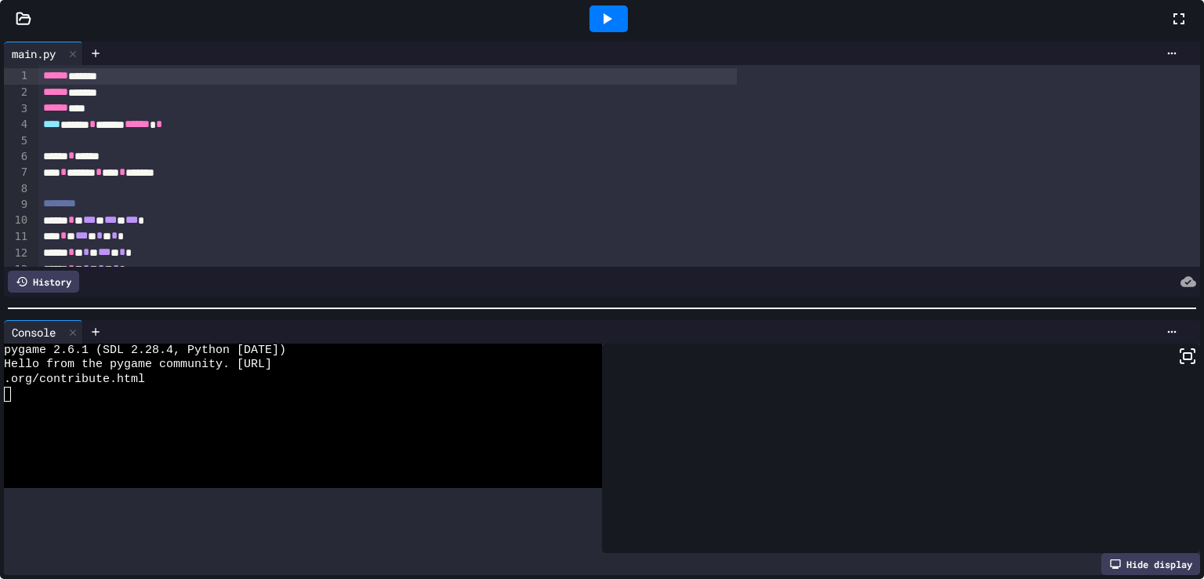
click at [100, 392] on div "Python Sandpit - a coding playground No time set" at bounding box center [90, 417] width 176 height 53
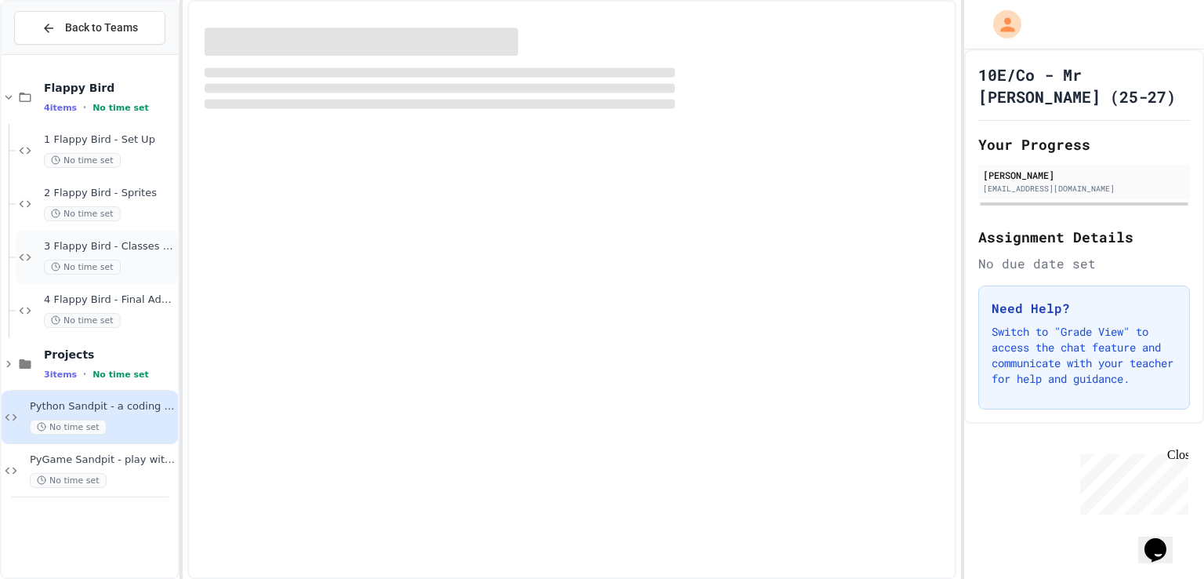
click at [72, 264] on span "No time set" at bounding box center [82, 267] width 77 height 15
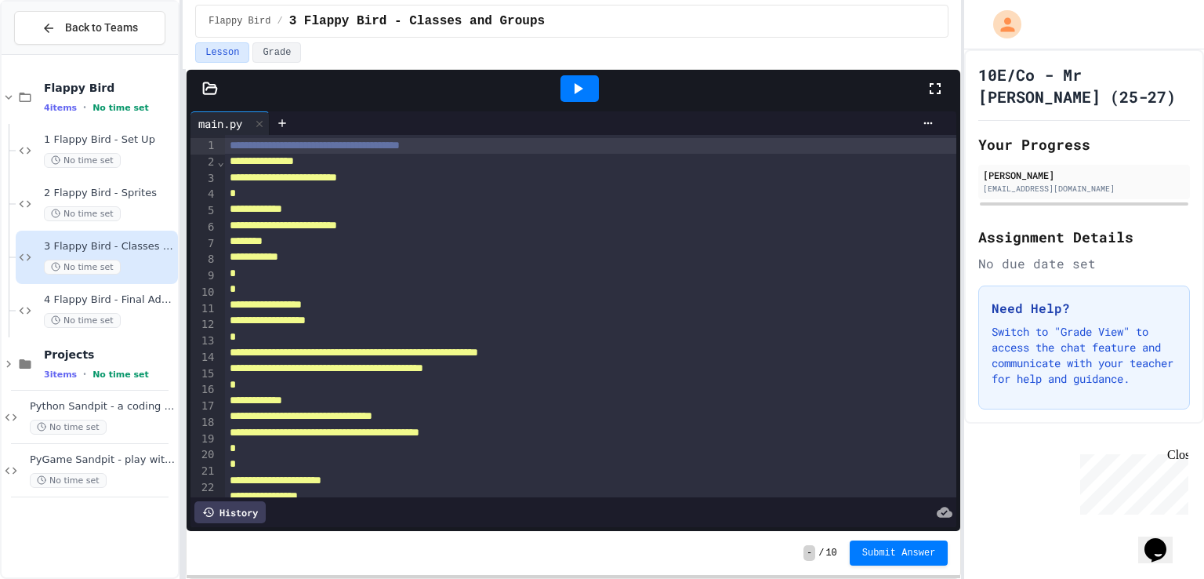
click at [572, 95] on icon at bounding box center [577, 88] width 19 height 19
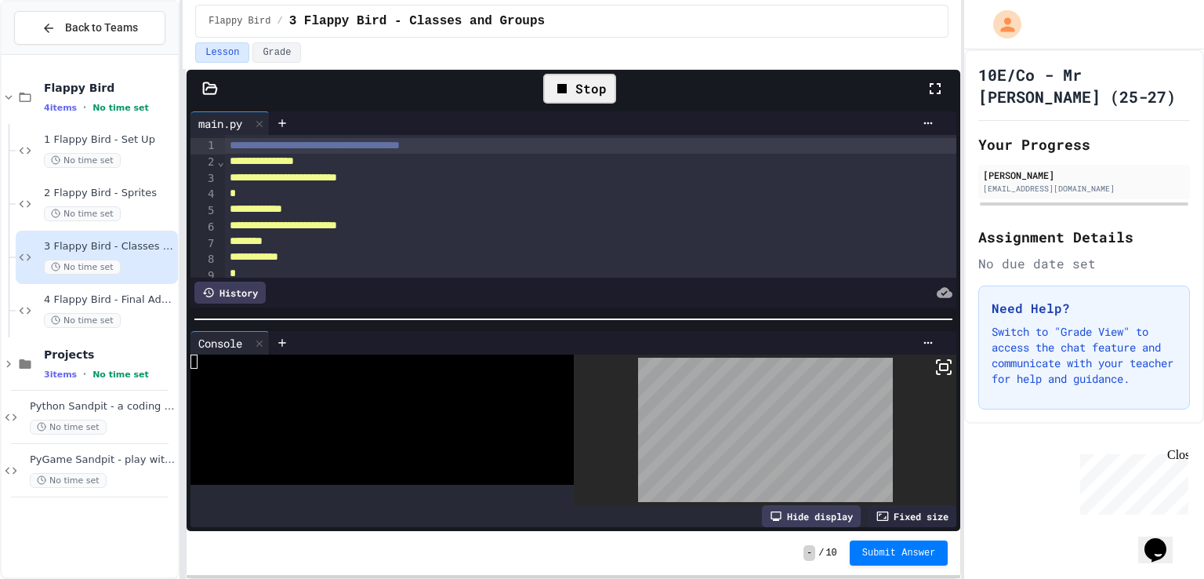
click at [917, 378] on div at bounding box center [765, 429] width 383 height 151
click at [935, 365] on icon at bounding box center [944, 367] width 19 height 19
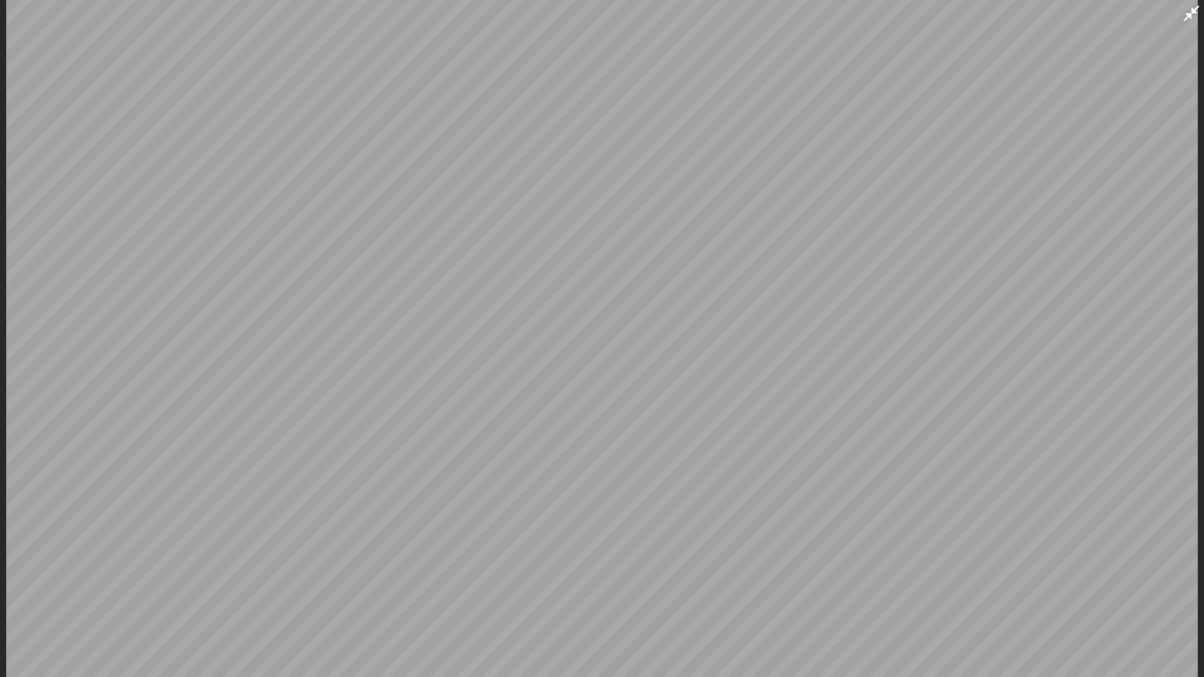
click at [1197, 21] on icon at bounding box center [1191, 13] width 19 height 19
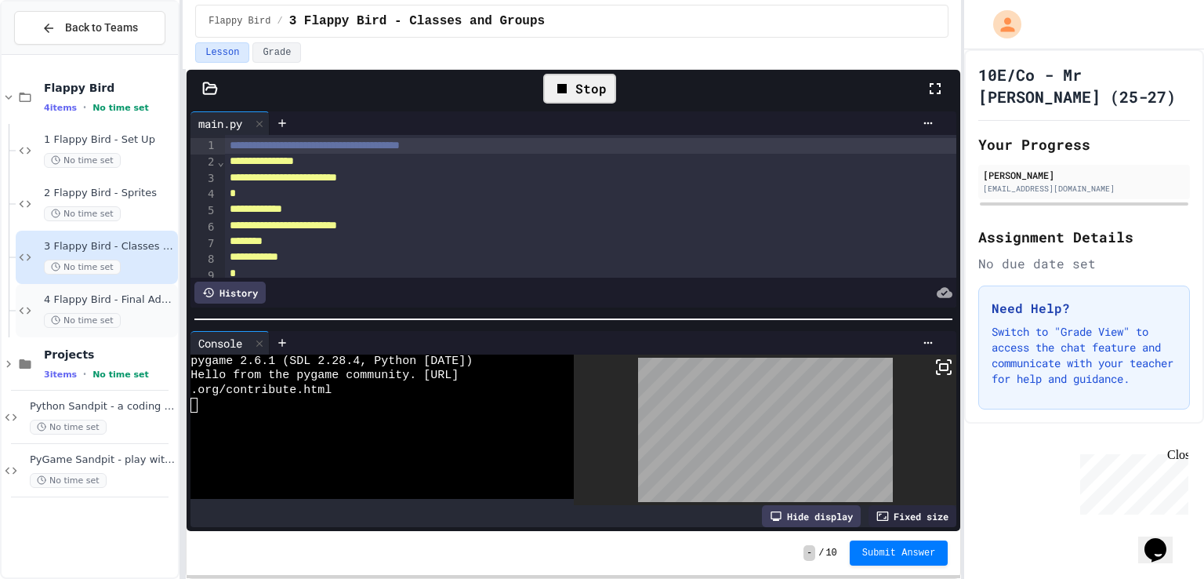
click at [45, 329] on div "4 Flappy Bird - Final Additions No time set" at bounding box center [97, 310] width 162 height 53
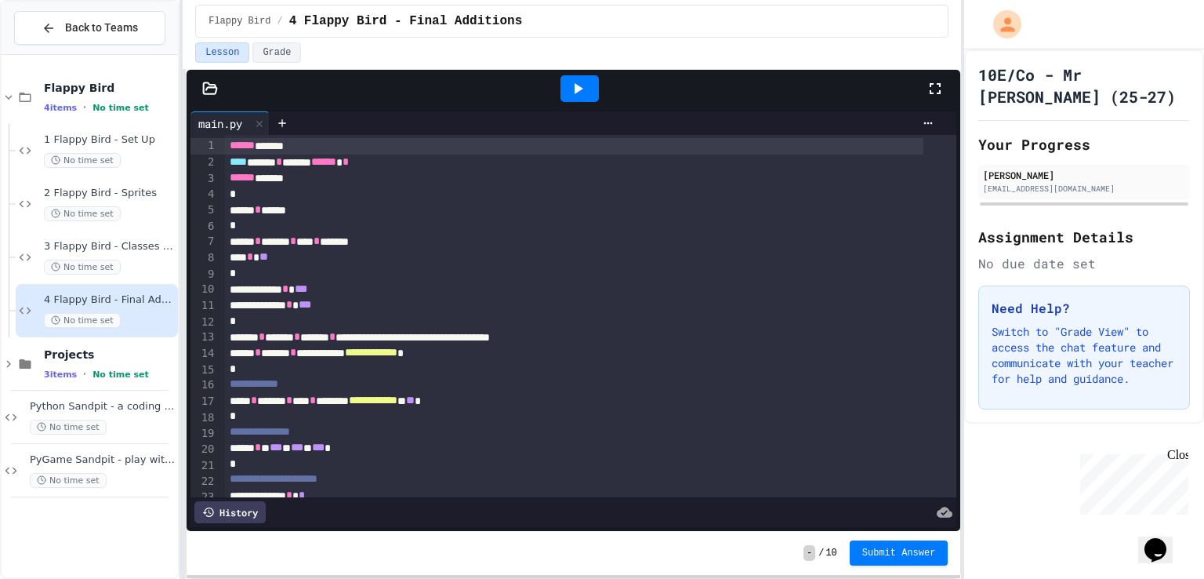
click at [590, 88] on div at bounding box center [580, 88] width 38 height 27
